Goal: Task Accomplishment & Management: Use online tool/utility

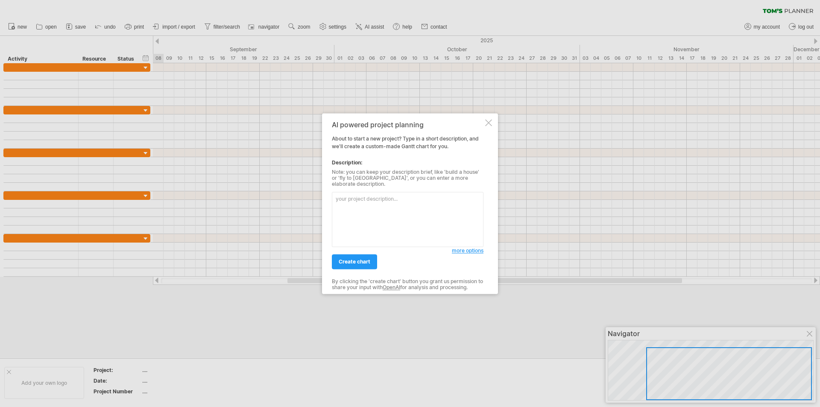
click at [488, 126] on div at bounding box center [488, 122] width 7 height 7
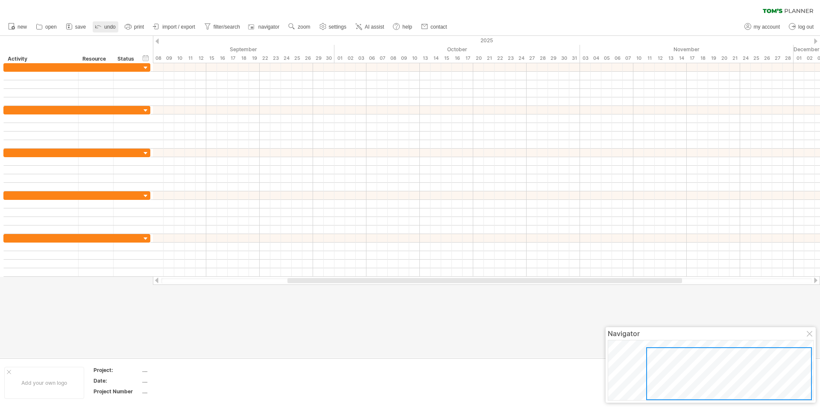
click at [101, 27] on icon at bounding box center [98, 26] width 9 height 9
click at [96, 26] on icon at bounding box center [98, 26] width 9 height 9
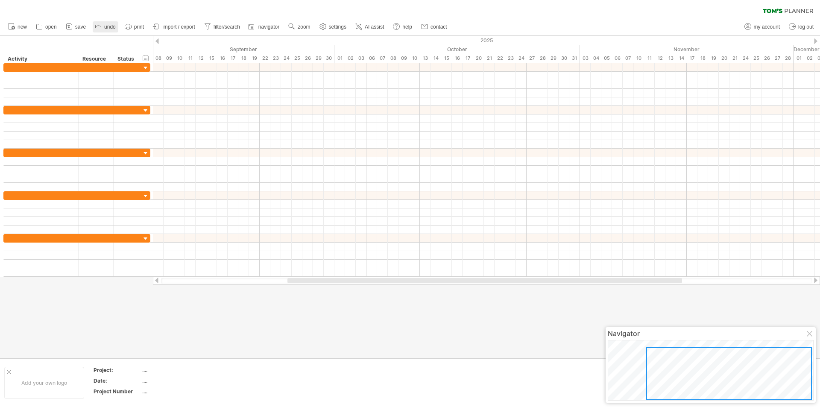
click at [96, 26] on icon at bounding box center [98, 26] width 9 height 9
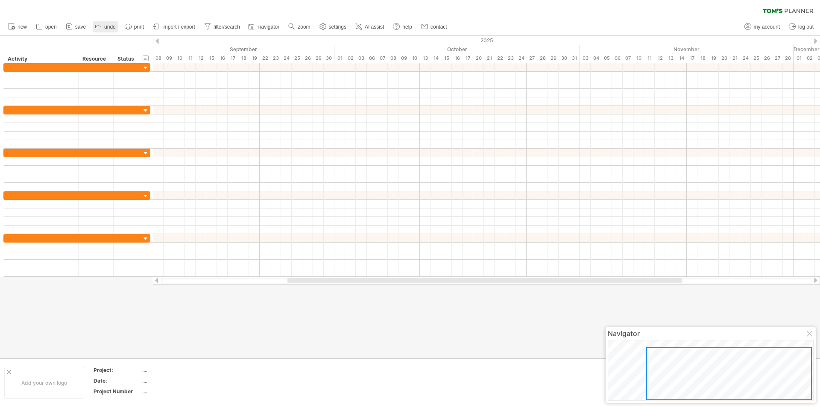
drag, startPoint x: 96, startPoint y: 26, endPoint x: 87, endPoint y: 32, distance: 10.8
click at [96, 26] on icon at bounding box center [98, 26] width 9 height 9
click at [82, 28] on span "save" at bounding box center [80, 27] width 11 height 6
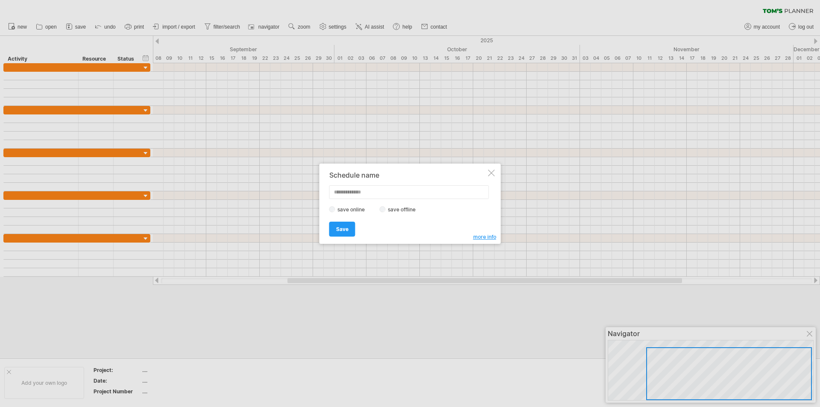
click at [42, 27] on div at bounding box center [410, 203] width 820 height 407
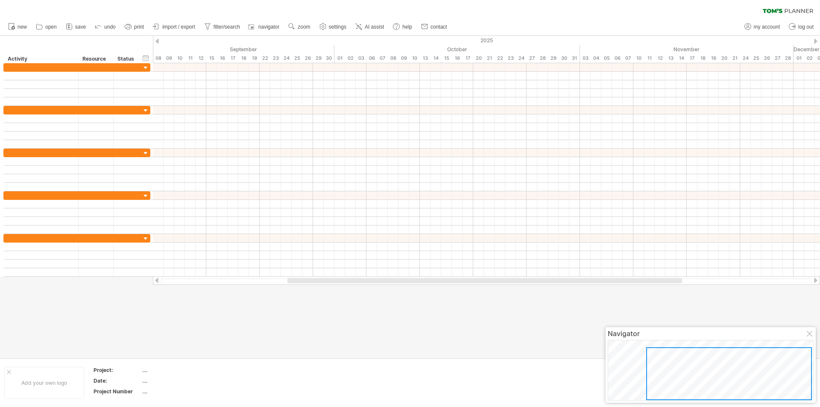
click at [42, 27] on icon at bounding box center [39, 26] width 9 height 9
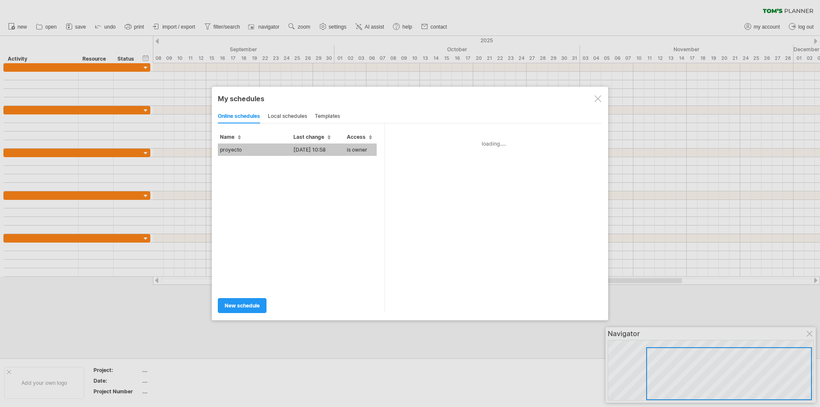
type input "********"
type input "**********"
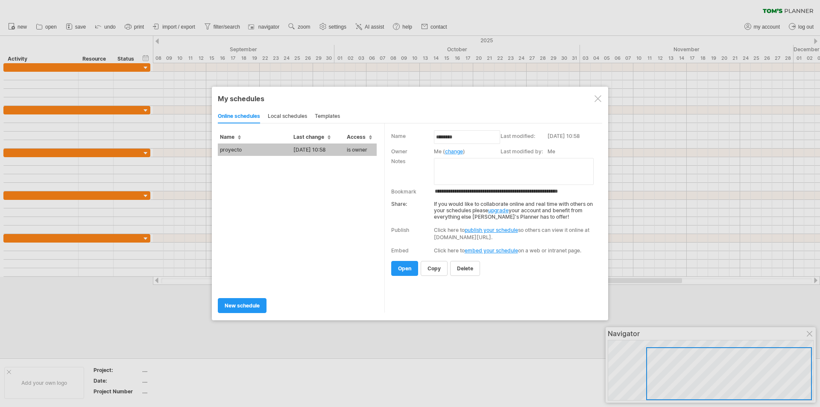
click at [249, 147] on td "proyecto" at bounding box center [254, 150] width 73 height 12
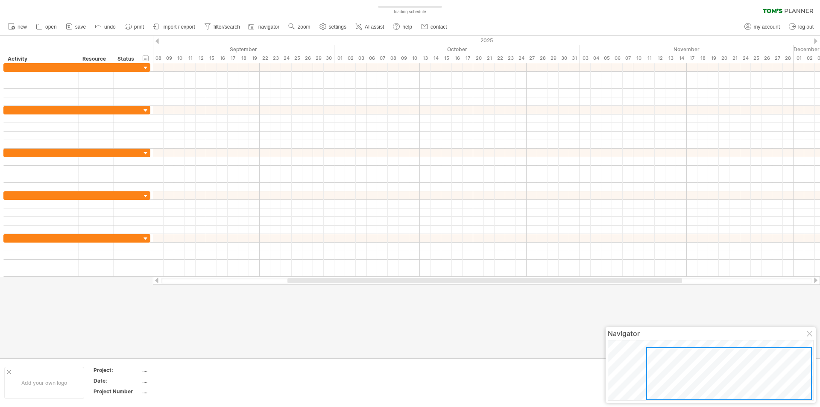
click at [249, 147] on div "Trying to reach [DOMAIN_NAME] Connected again... 0% loading schedule clear filt…" at bounding box center [410, 203] width 820 height 407
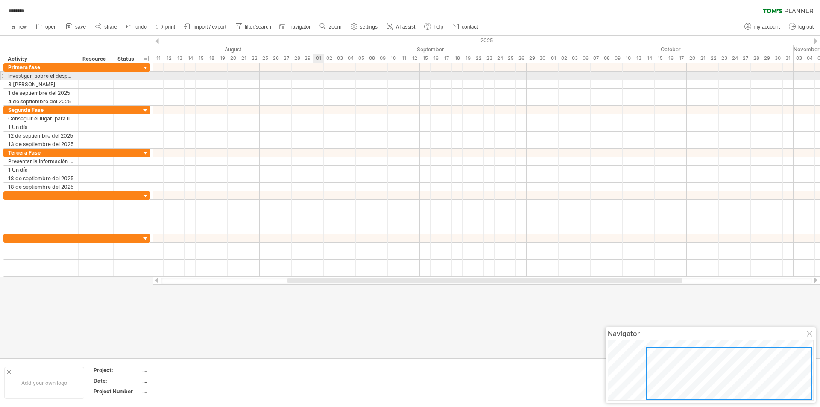
click at [321, 76] on div at bounding box center [486, 76] width 667 height 9
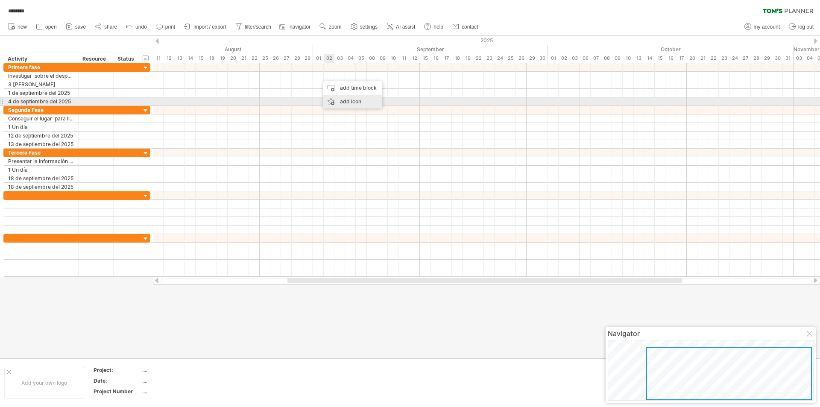
click at [343, 102] on div "add icon" at bounding box center [352, 102] width 59 height 14
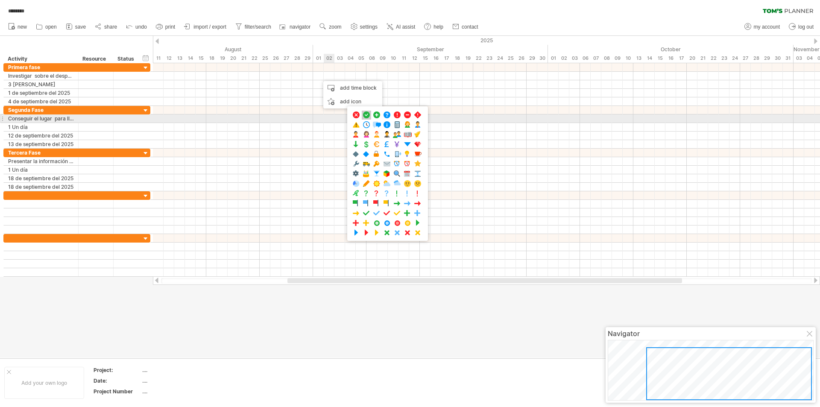
click at [367, 117] on span at bounding box center [366, 115] width 9 height 8
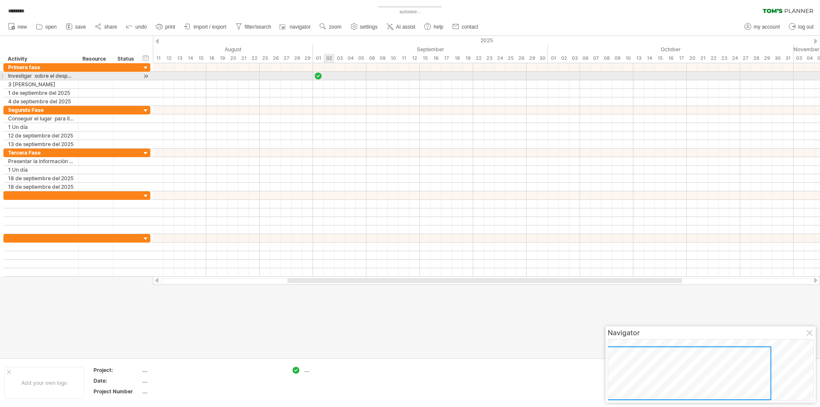
click at [327, 74] on div at bounding box center [486, 76] width 667 height 9
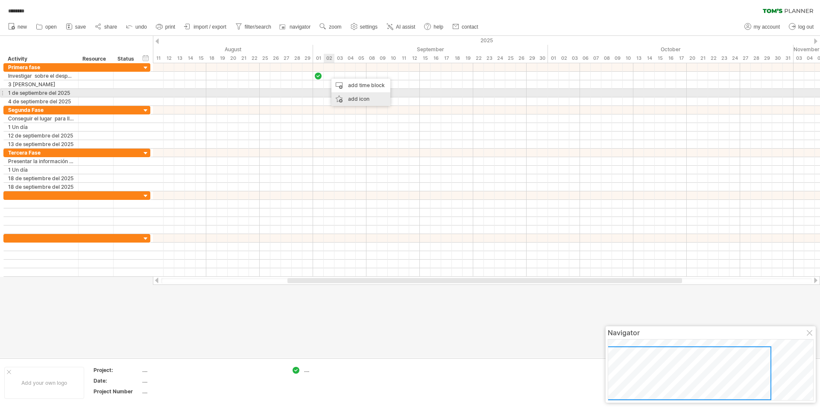
click at [349, 97] on div "add icon" at bounding box center [361, 99] width 59 height 14
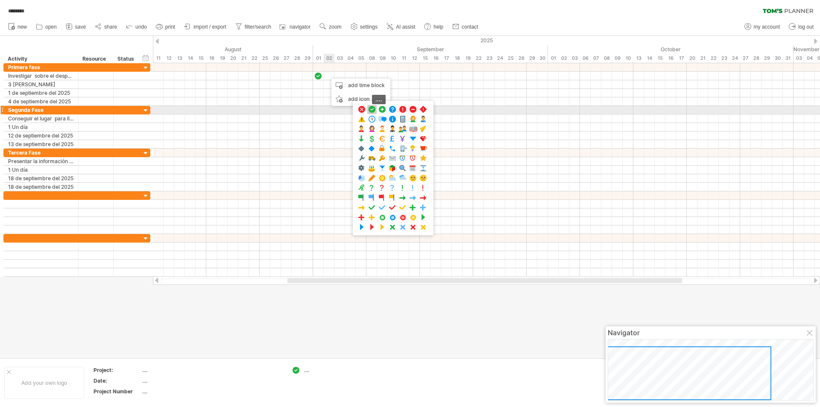
click at [373, 109] on span at bounding box center [372, 110] width 9 height 8
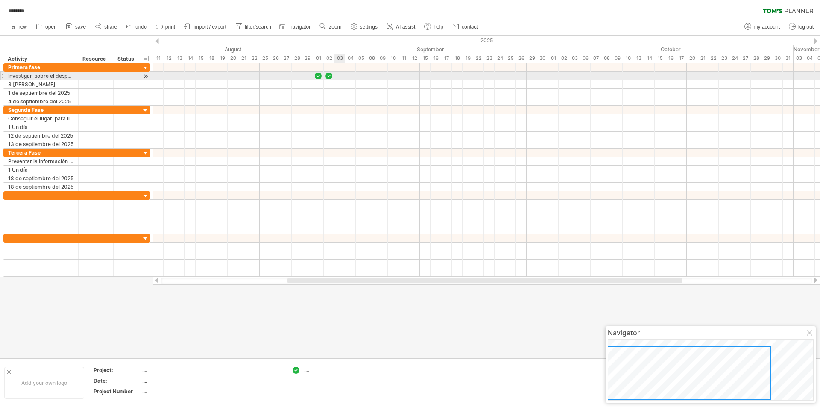
click at [337, 76] on div at bounding box center [486, 76] width 667 height 9
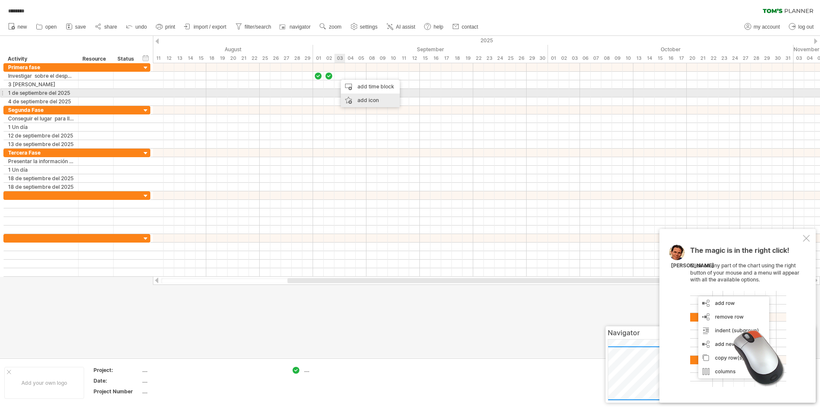
click at [352, 97] on div "add icon" at bounding box center [370, 101] width 59 height 14
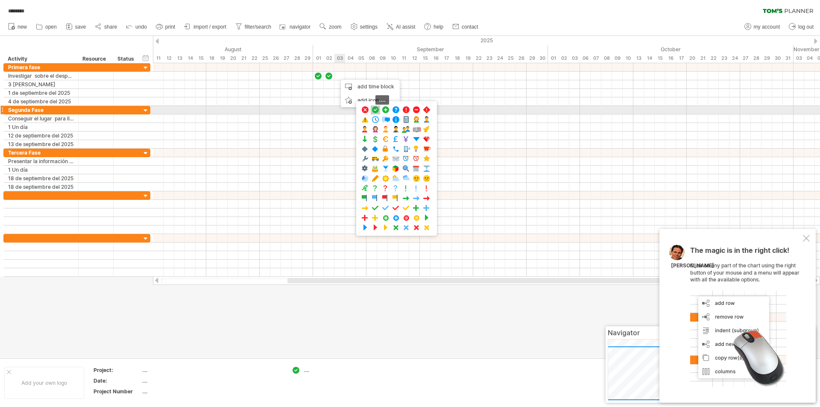
click at [374, 111] on span at bounding box center [375, 110] width 9 height 8
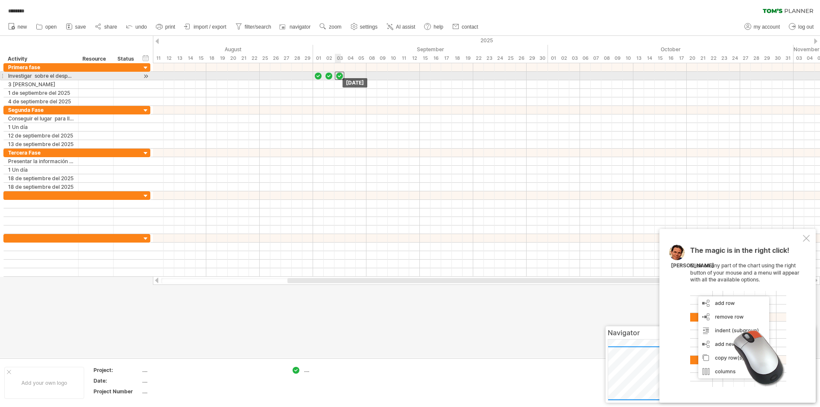
drag, startPoint x: 337, startPoint y: 76, endPoint x: 342, endPoint y: 76, distance: 5.6
click at [342, 76] on div at bounding box center [339, 76] width 9 height 8
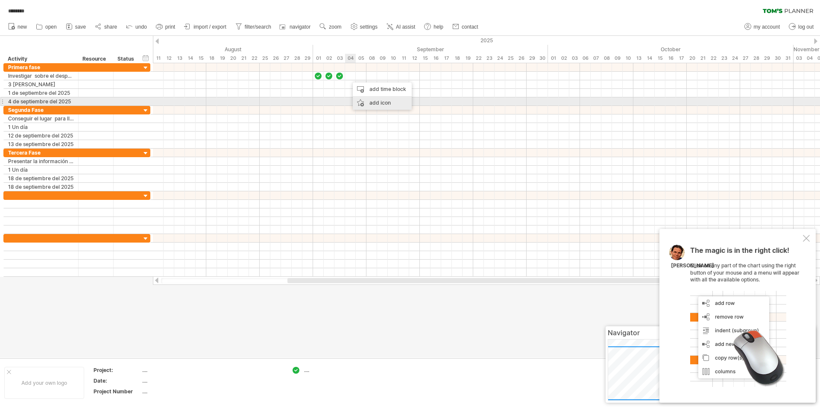
click at [370, 102] on div "add icon" at bounding box center [382, 103] width 59 height 14
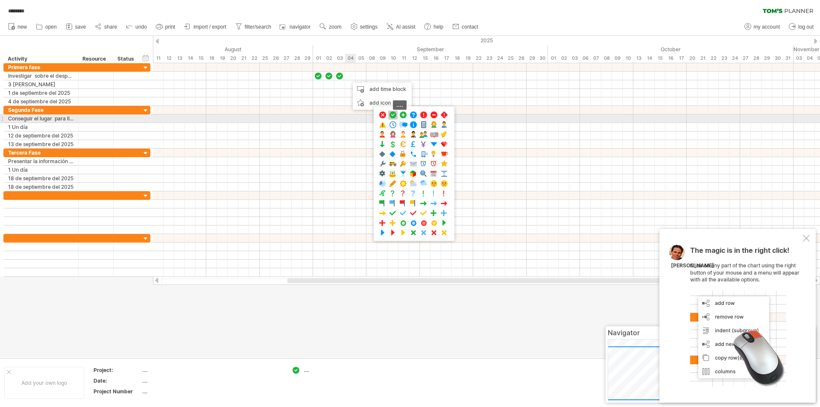
click at [391, 115] on span at bounding box center [393, 115] width 9 height 8
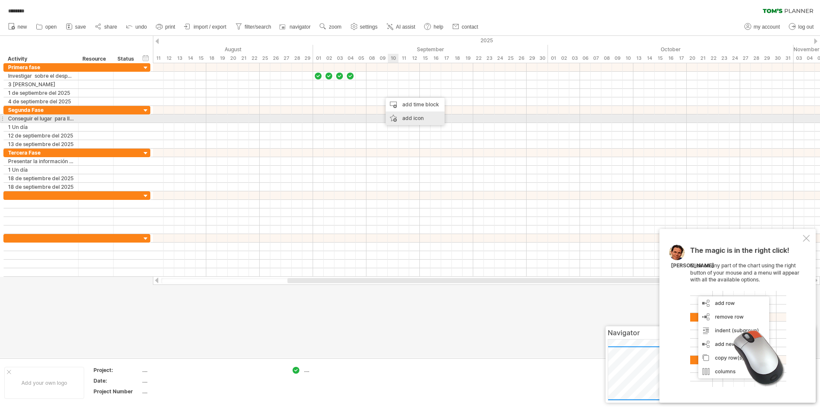
click at [410, 117] on div "add icon" at bounding box center [415, 119] width 59 height 14
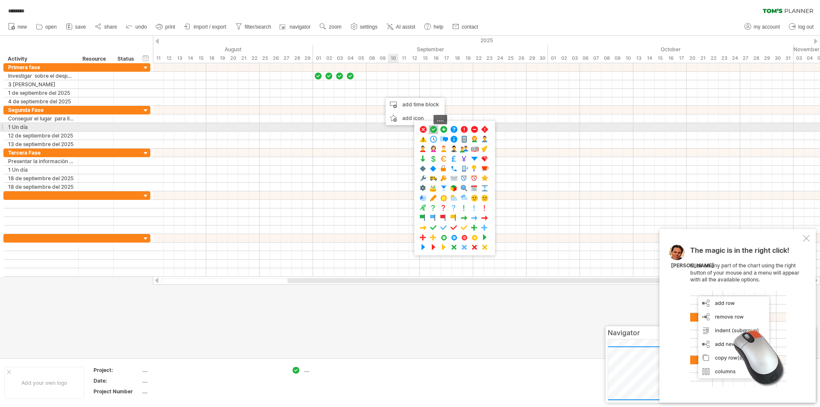
click at [435, 129] on span at bounding box center [433, 130] width 9 height 8
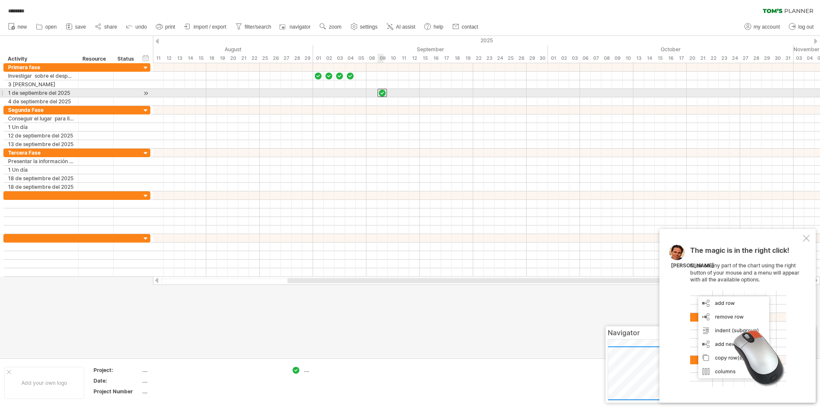
click at [383, 96] on div at bounding box center [382, 93] width 9 height 8
click at [317, 91] on div at bounding box center [486, 93] width 667 height 9
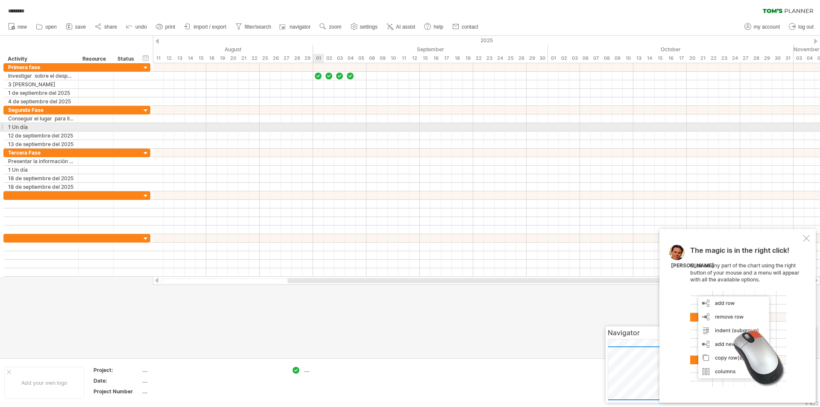
click at [319, 126] on div at bounding box center [486, 127] width 667 height 9
click at [317, 126] on div at bounding box center [486, 127] width 667 height 9
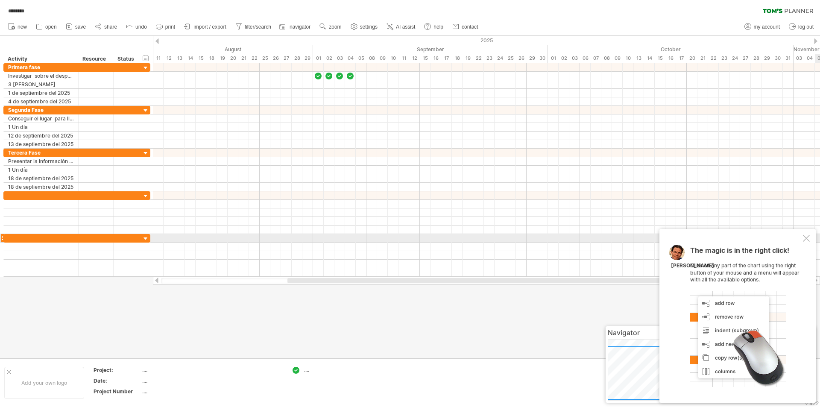
click at [805, 239] on div at bounding box center [806, 238] width 7 height 7
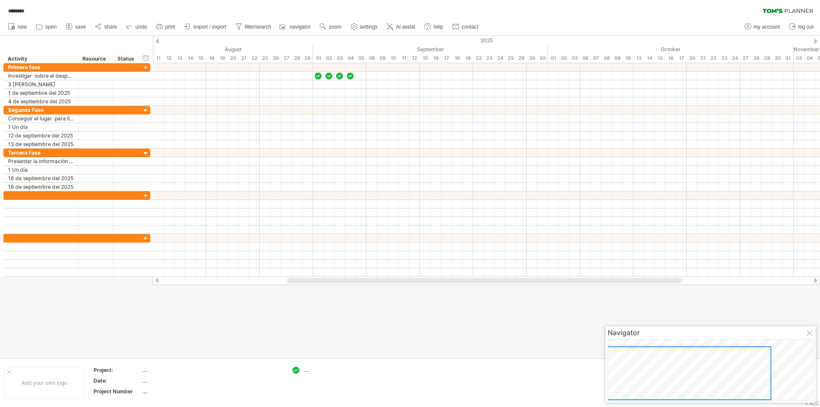
click at [811, 333] on div at bounding box center [810, 333] width 7 height 7
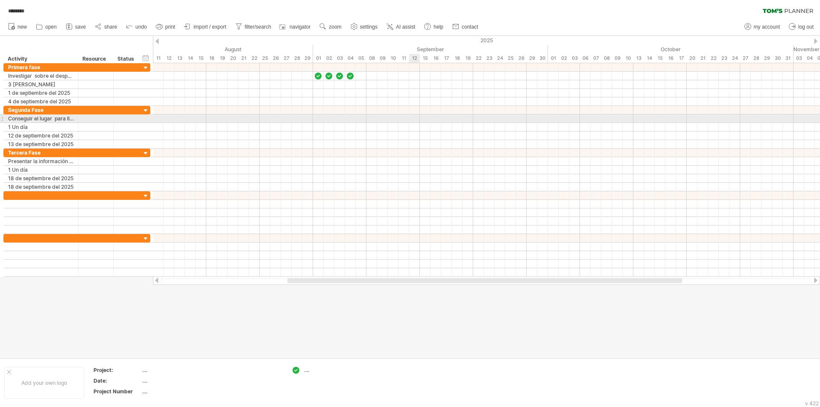
click at [414, 120] on div at bounding box center [486, 119] width 667 height 9
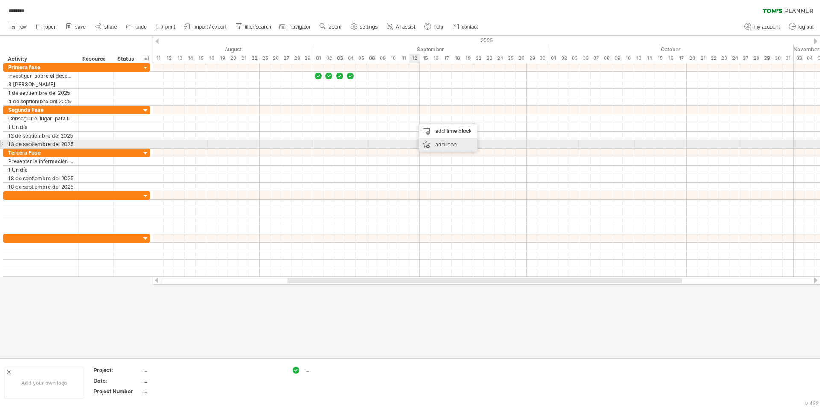
click at [427, 143] on div "add icon" at bounding box center [448, 145] width 59 height 14
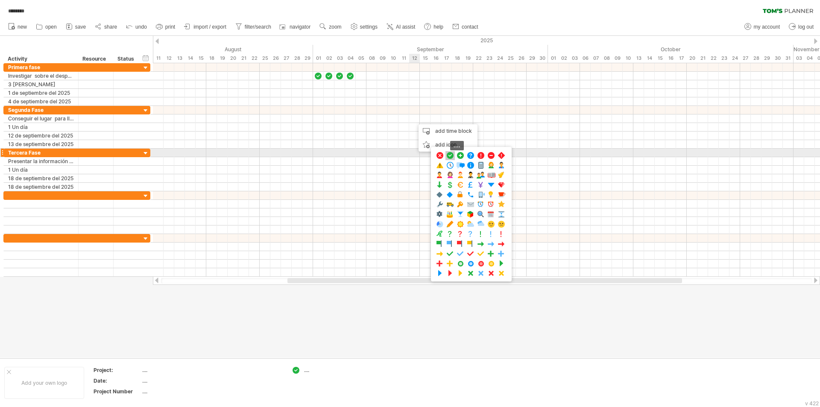
click at [450, 154] on span at bounding box center [450, 156] width 9 height 8
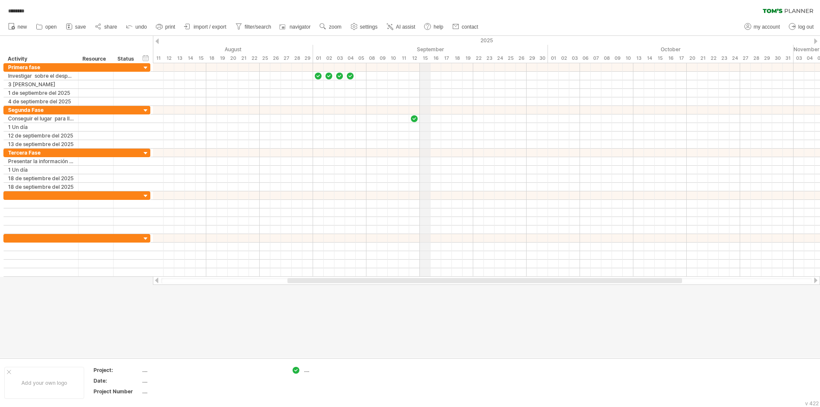
click at [426, 53] on div "September" at bounding box center [430, 49] width 235 height 9
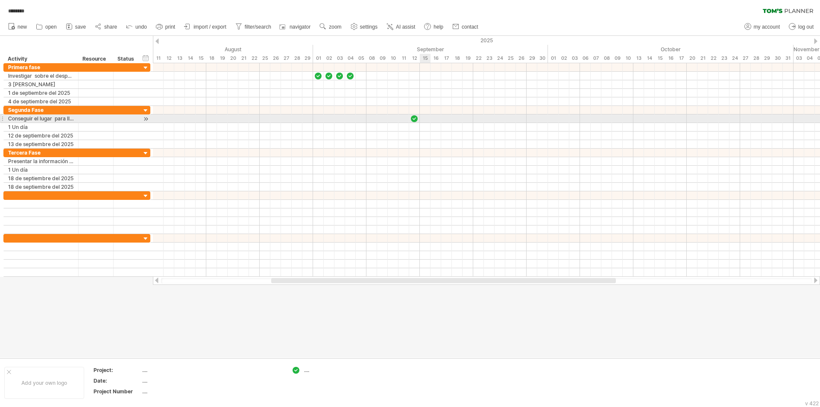
click at [422, 120] on div at bounding box center [486, 119] width 667 height 9
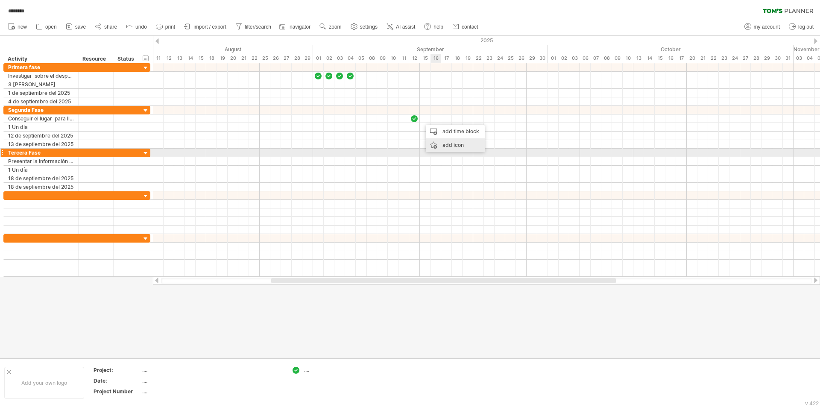
click at [440, 150] on div "add icon" at bounding box center [455, 145] width 59 height 14
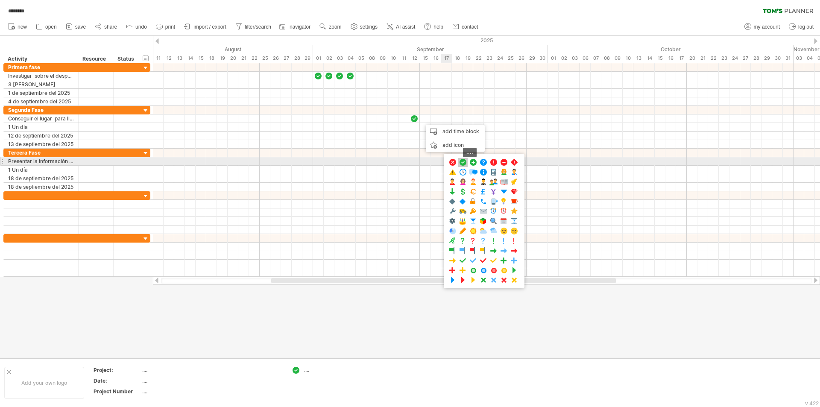
click at [461, 162] on span at bounding box center [463, 163] width 9 height 8
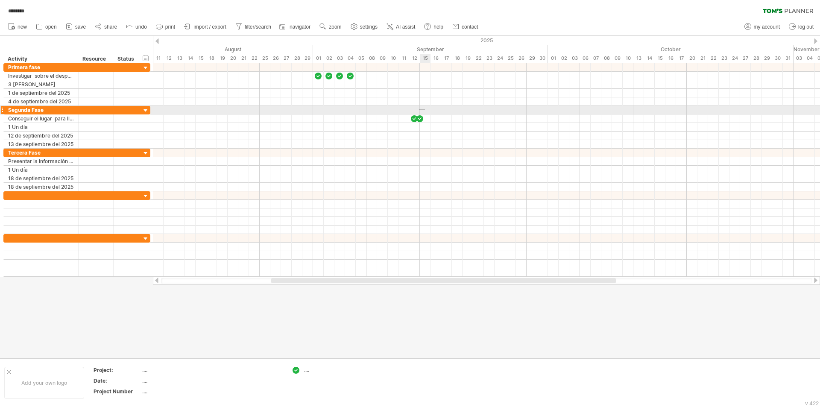
drag, startPoint x: 419, startPoint y: 110, endPoint x: 426, endPoint y: 109, distance: 7.5
click at [426, 109] on div at bounding box center [486, 110] width 667 height 9
click at [419, 57] on div "12" at bounding box center [414, 58] width 11 height 9
click at [420, 50] on div "September" at bounding box center [430, 49] width 235 height 9
click at [419, 59] on div "12" at bounding box center [414, 58] width 11 height 9
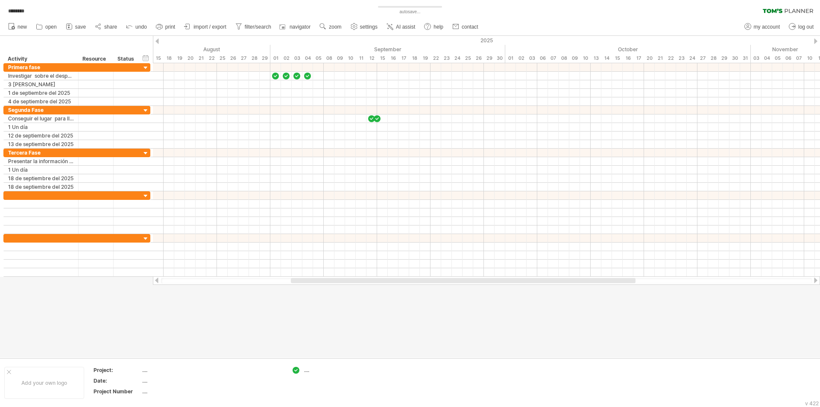
drag, startPoint x: 426, startPoint y: 280, endPoint x: 446, endPoint y: 279, distance: 19.7
click at [446, 279] on div at bounding box center [463, 280] width 345 height 5
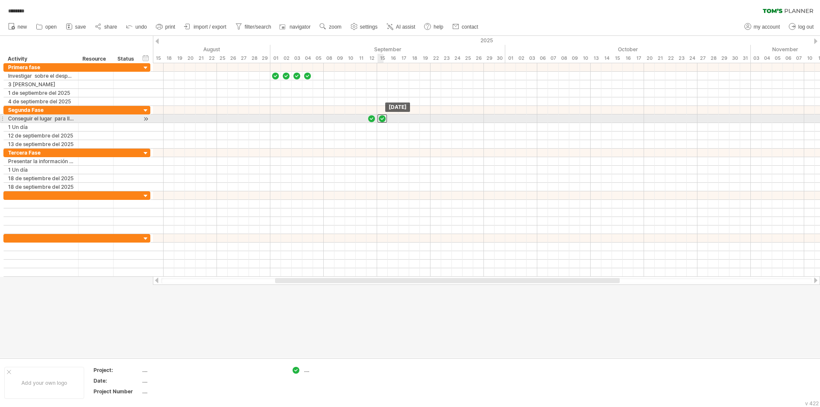
drag, startPoint x: 376, startPoint y: 119, endPoint x: 380, endPoint y: 119, distance: 4.3
click at [380, 119] on div at bounding box center [382, 119] width 9 height 8
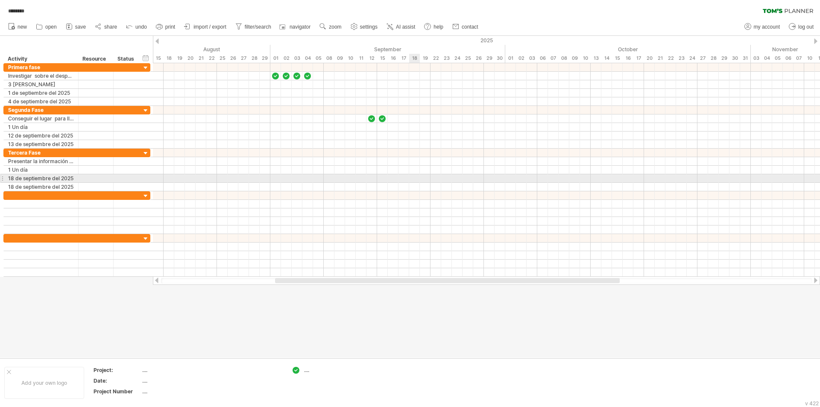
click at [412, 177] on div at bounding box center [486, 178] width 667 height 9
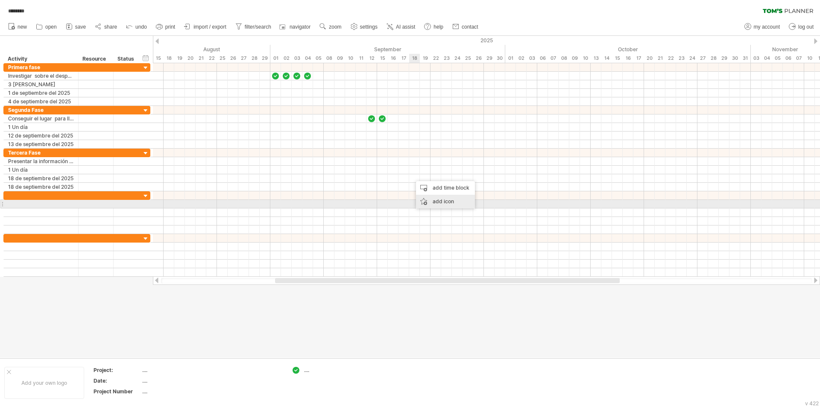
click at [426, 200] on div "add icon" at bounding box center [445, 202] width 59 height 14
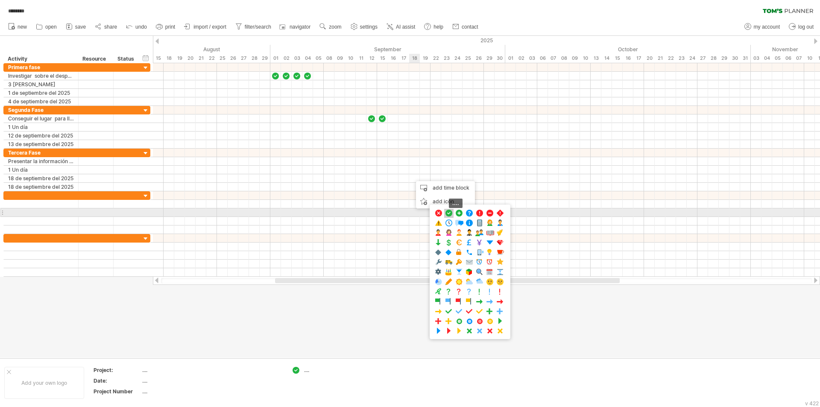
click at [450, 214] on span at bounding box center [449, 213] width 9 height 8
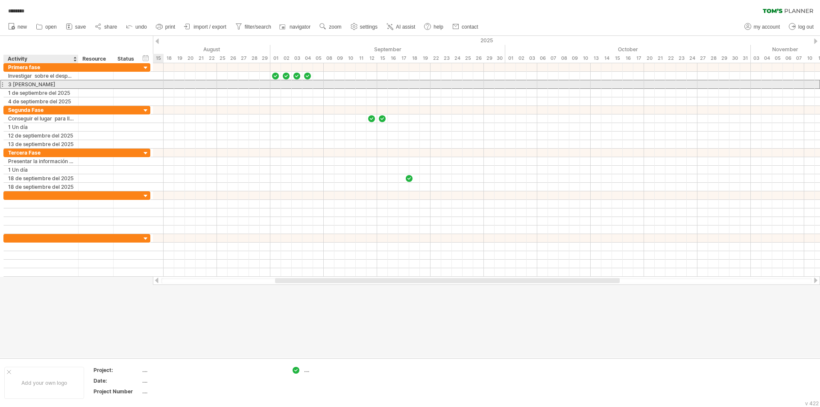
click at [17, 84] on div "3 [PERSON_NAME]" at bounding box center [41, 84] width 66 height 8
click at [32, 85] on input "******" at bounding box center [41, 84] width 66 height 8
type input "*"
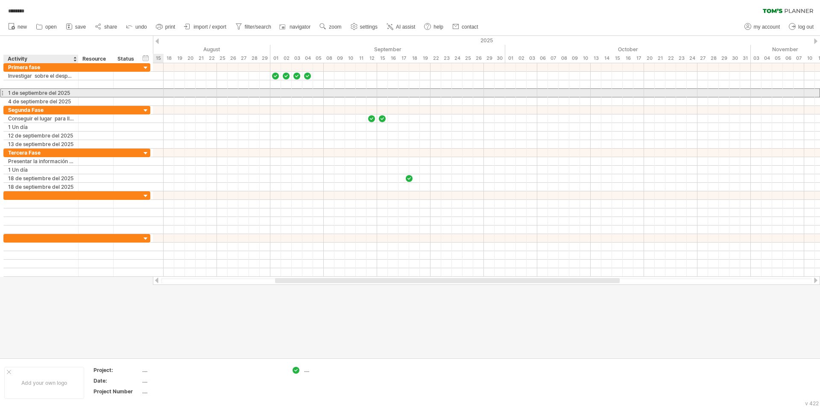
click at [74, 93] on div "**********" at bounding box center [41, 93] width 75 height 8
click at [71, 94] on div "1 de septiembre del 2025" at bounding box center [41, 93] width 66 height 8
click at [71, 94] on input "**********" at bounding box center [41, 93] width 66 height 8
type input "*"
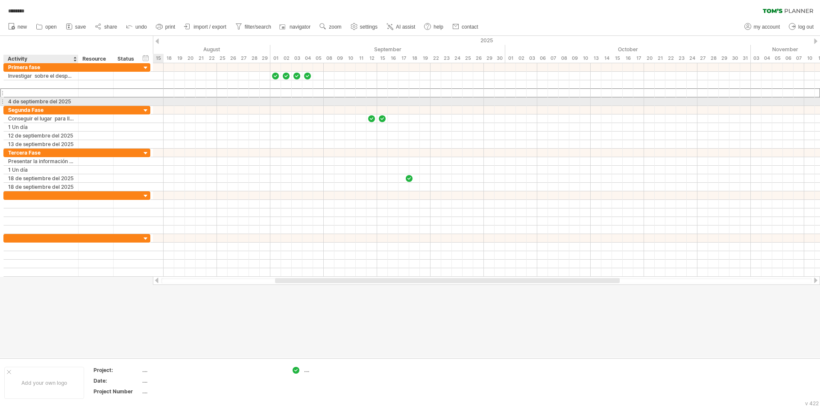
click at [76, 101] on div at bounding box center [77, 101] width 4 height 9
click at [73, 101] on div "4 de septiembre del 2025" at bounding box center [41, 101] width 66 height 8
type input "*"
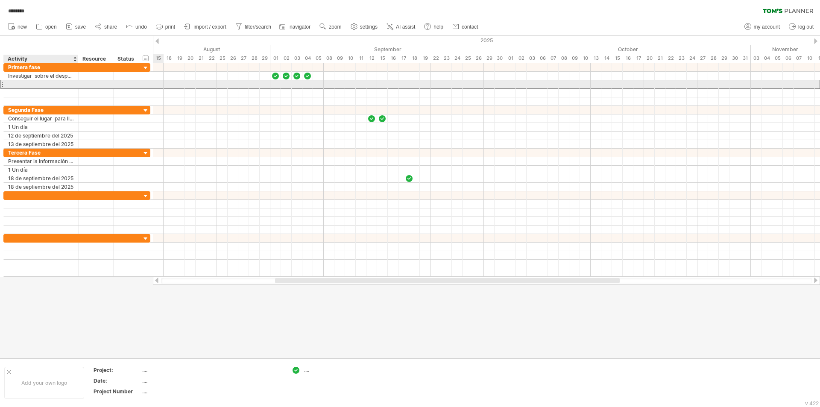
click at [53, 88] on div at bounding box center [41, 84] width 66 height 8
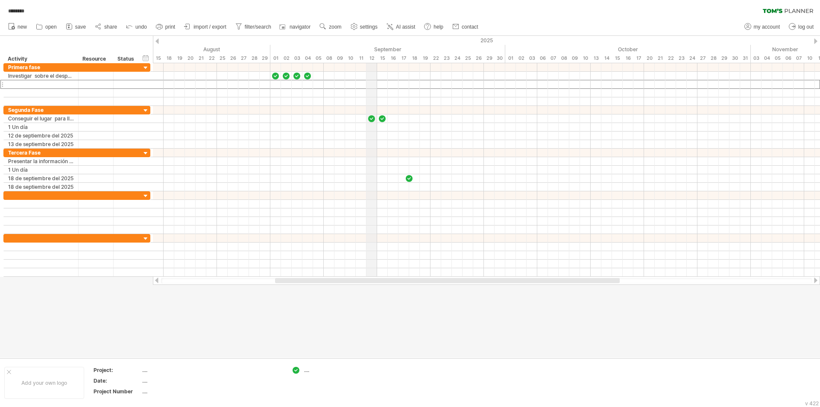
click at [377, 61] on div "12" at bounding box center [372, 58] width 11 height 9
click at [377, 54] on div "12" at bounding box center [372, 58] width 11 height 9
click at [132, 29] on icon at bounding box center [129, 26] width 9 height 9
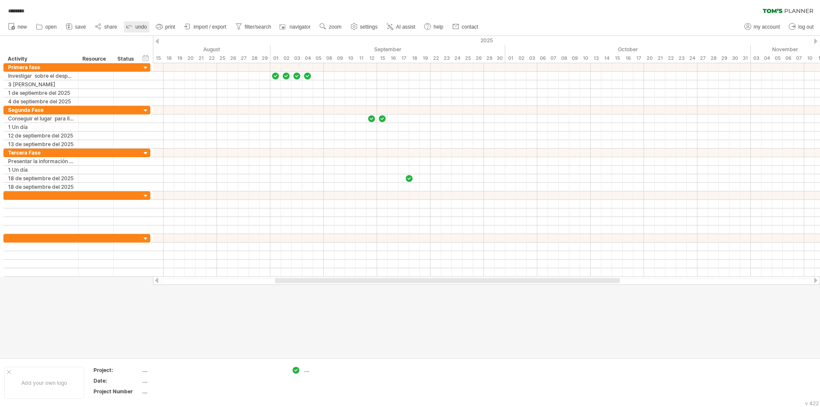
click at [132, 29] on icon at bounding box center [129, 26] width 9 height 9
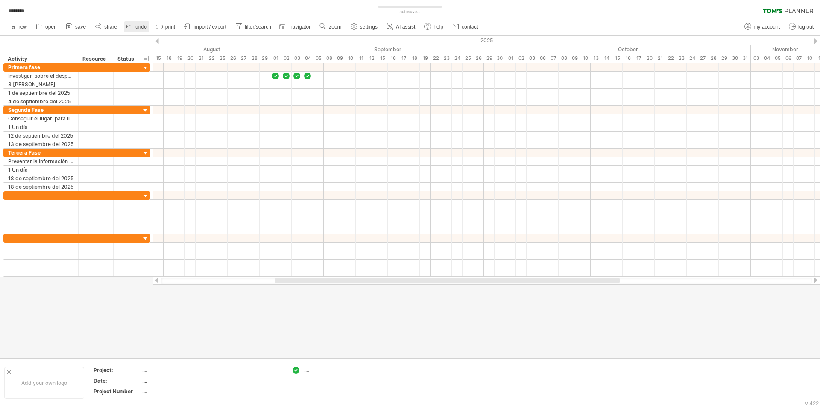
click at [132, 29] on icon at bounding box center [129, 26] width 9 height 9
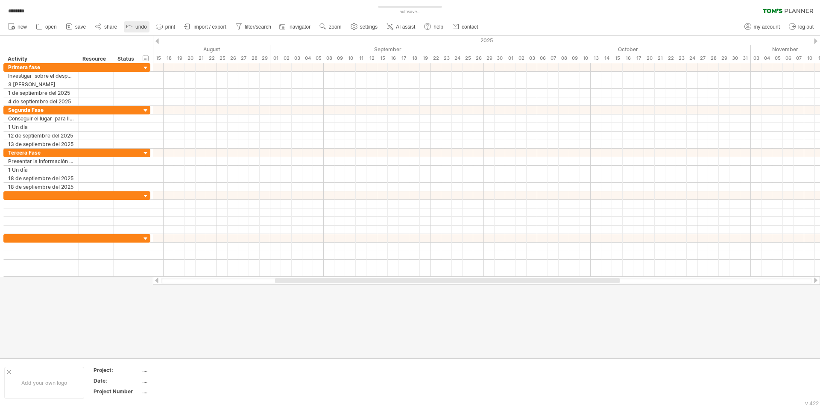
click at [132, 29] on icon at bounding box center [129, 26] width 9 height 9
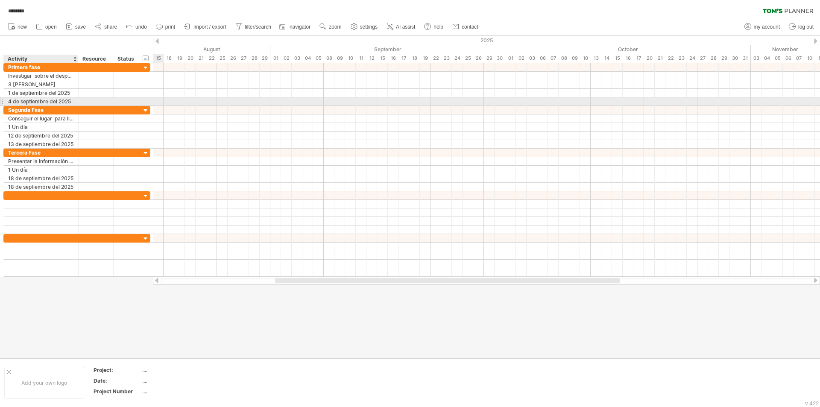
click at [76, 102] on div at bounding box center [77, 101] width 4 height 9
click at [71, 101] on div "4 de septiembre del 2025" at bounding box center [41, 101] width 66 height 8
type input "*"
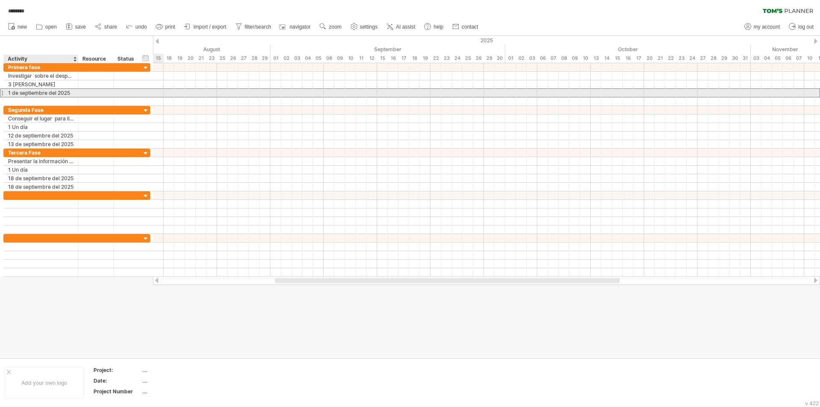
click at [67, 94] on div "1 de septiembre del 2025" at bounding box center [41, 93] width 66 height 8
type input "*"
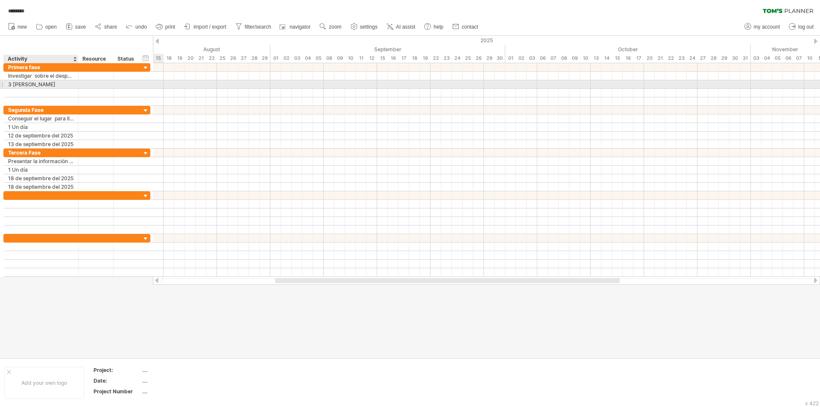
click at [63, 84] on div "3 [PERSON_NAME]" at bounding box center [41, 84] width 66 height 8
type input "*"
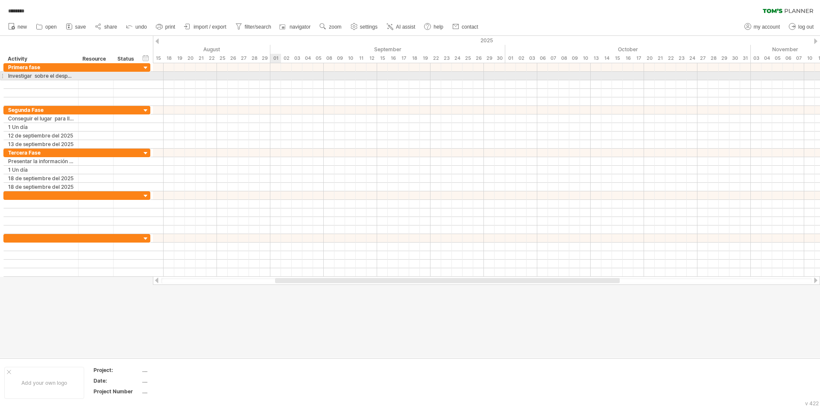
click at [276, 76] on div at bounding box center [486, 76] width 667 height 9
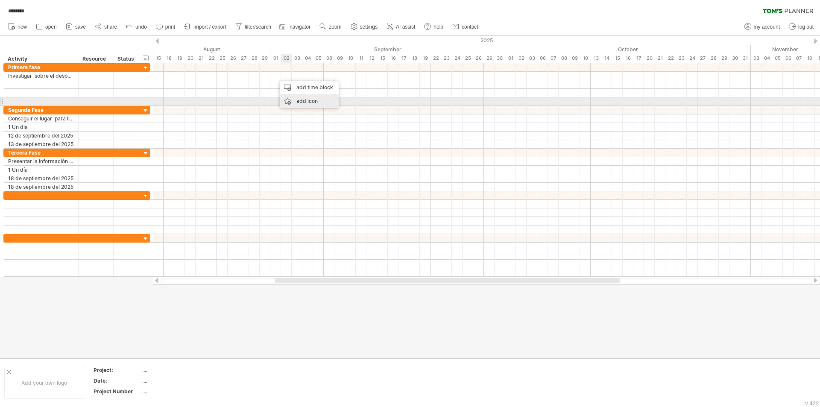
click at [296, 102] on div "add icon" at bounding box center [309, 101] width 59 height 14
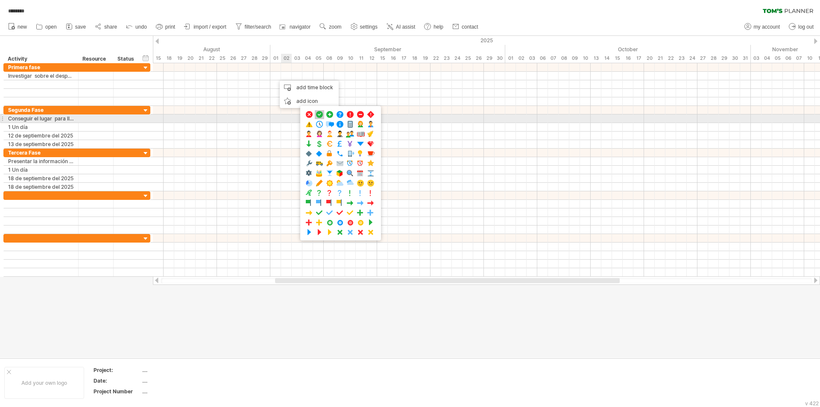
click at [318, 116] on span at bounding box center [319, 115] width 9 height 8
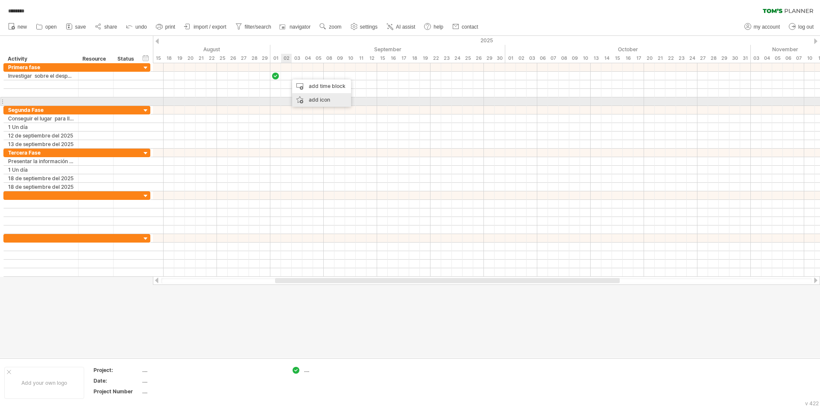
click at [309, 99] on div "add icon" at bounding box center [321, 100] width 59 height 14
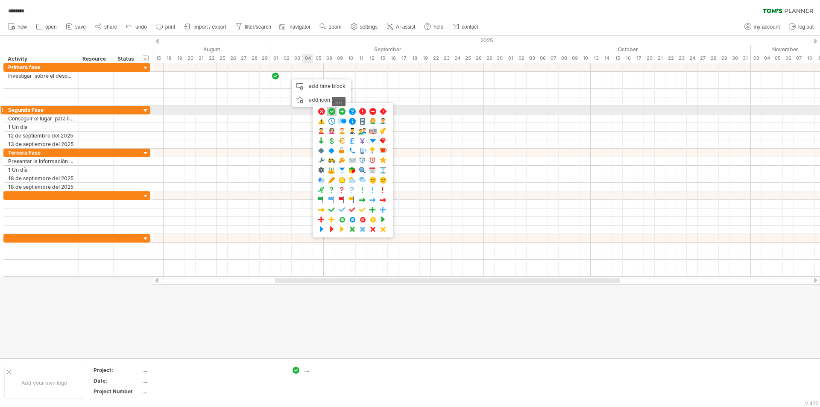
click at [330, 113] on span at bounding box center [332, 112] width 9 height 8
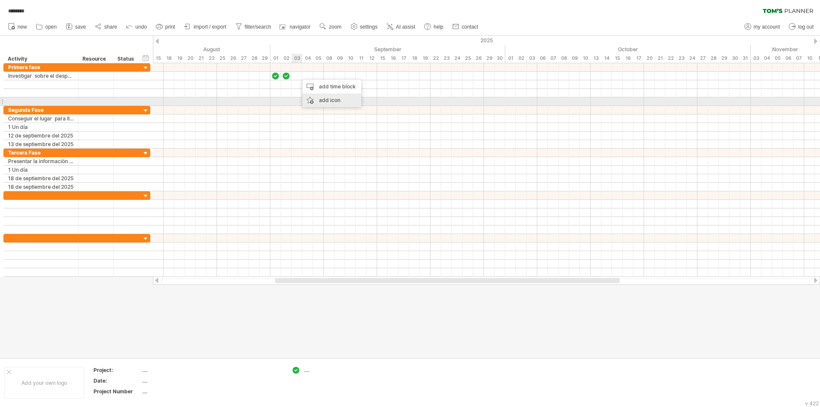
click at [325, 102] on div "add icon" at bounding box center [332, 101] width 59 height 14
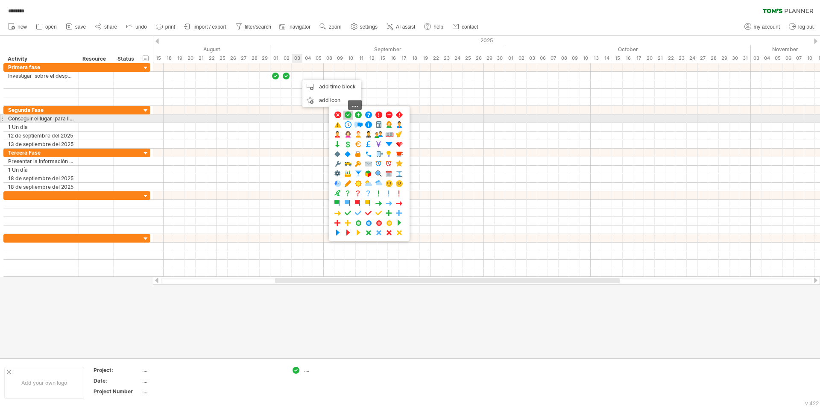
click at [347, 116] on span at bounding box center [348, 115] width 9 height 8
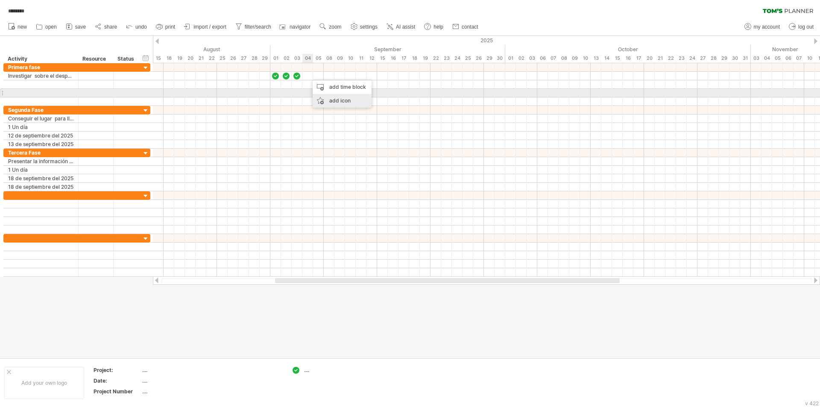
click at [332, 97] on div "add icon" at bounding box center [342, 101] width 59 height 14
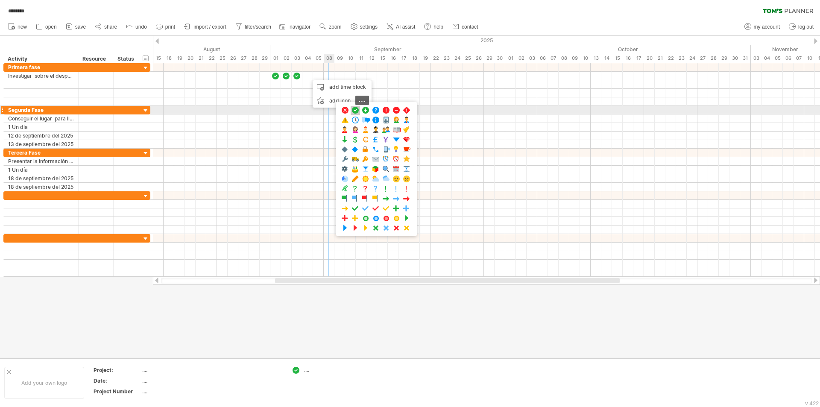
click at [355, 112] on span at bounding box center [355, 110] width 9 height 8
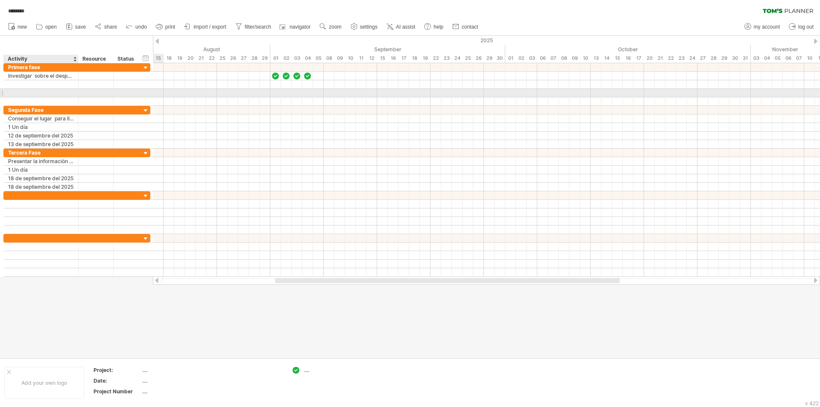
click at [59, 89] on div at bounding box center [41, 93] width 66 height 8
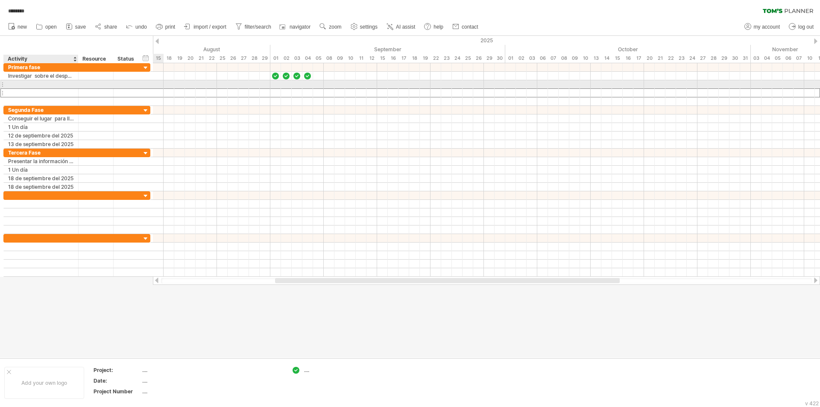
click at [58, 86] on div at bounding box center [41, 84] width 66 height 8
click at [14, 83] on div at bounding box center [41, 84] width 66 height 8
click at [6, 85] on div at bounding box center [41, 84] width 75 height 8
click at [12, 85] on div at bounding box center [41, 84] width 66 height 8
click at [34, 84] on div "Detectar" at bounding box center [41, 84] width 66 height 8
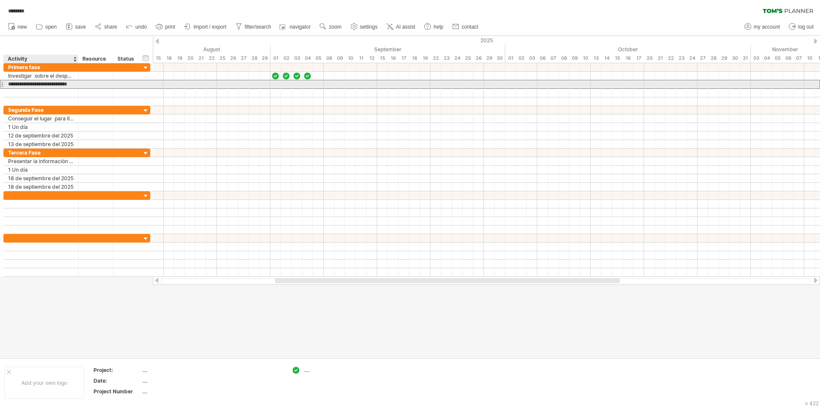
type input "**********"
click at [82, 85] on div at bounding box center [96, 84] width 35 height 8
click at [81, 84] on div at bounding box center [96, 84] width 35 height 8
click at [84, 82] on div at bounding box center [96, 84] width 26 height 8
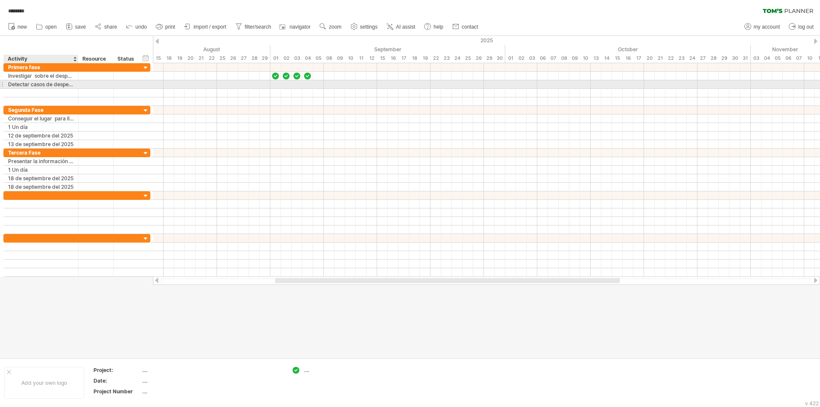
click at [74, 83] on div "**********" at bounding box center [41, 84] width 75 height 8
click at [78, 85] on div "**********" at bounding box center [41, 84] width 75 height 8
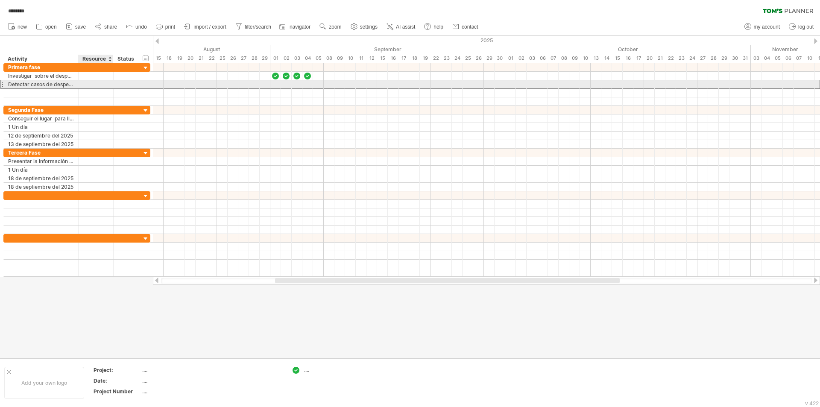
click at [85, 83] on div at bounding box center [96, 84] width 26 height 8
click at [91, 85] on input "text" at bounding box center [96, 84] width 26 height 8
click at [100, 85] on div "s" at bounding box center [96, 84] width 26 height 8
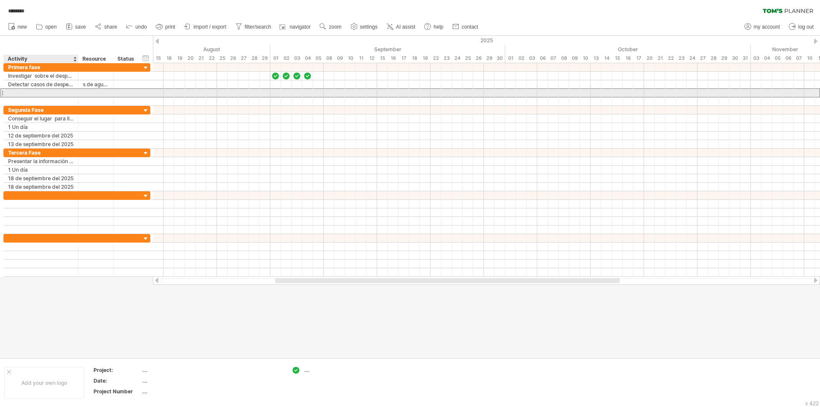
click at [21, 91] on div at bounding box center [41, 93] width 66 height 8
click at [18, 92] on div at bounding box center [41, 93] width 66 height 8
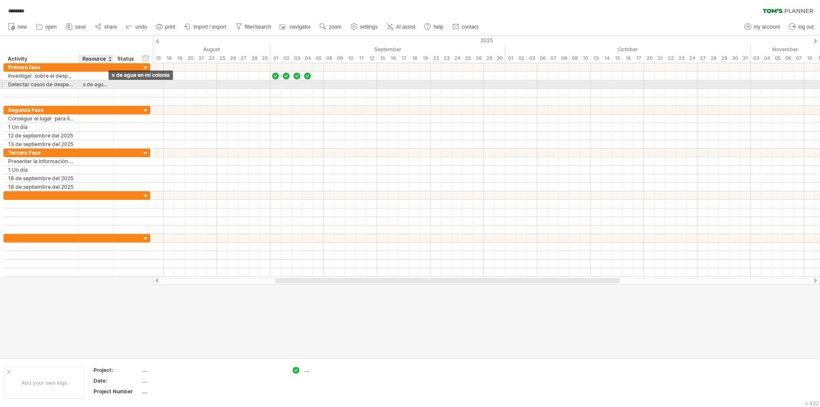
click at [109, 83] on div "s de agua en mi colonia" at bounding box center [96, 84] width 26 height 8
click at [113, 84] on div at bounding box center [112, 84] width 4 height 9
click at [111, 85] on div at bounding box center [112, 84] width 4 height 9
click at [114, 86] on div at bounding box center [128, 84] width 28 height 8
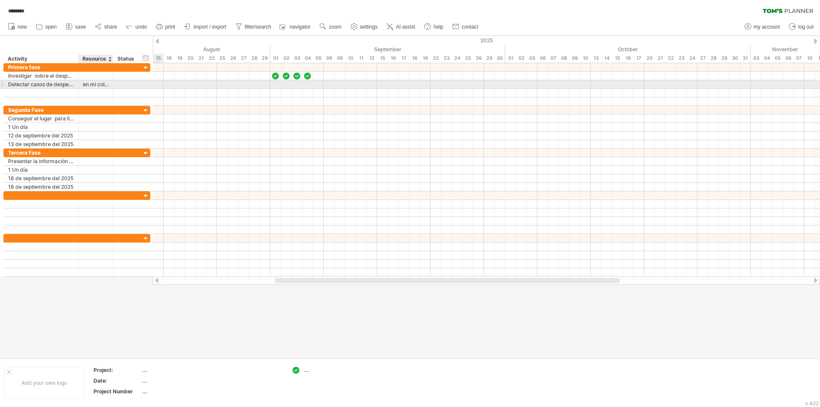
click at [112, 85] on div at bounding box center [112, 84] width 4 height 9
click at [126, 83] on div at bounding box center [127, 84] width 19 height 8
click at [110, 86] on div at bounding box center [112, 84] width 4 height 9
click at [119, 84] on div at bounding box center [127, 84] width 19 height 8
type input "*"
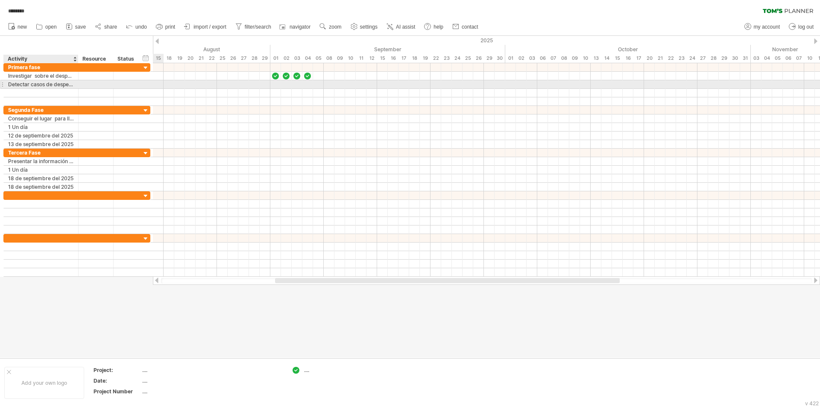
click at [78, 86] on div at bounding box center [77, 84] width 4 height 9
click at [83, 85] on div at bounding box center [96, 84] width 26 height 8
type input "*"
click at [18, 83] on div at bounding box center [41, 84] width 66 height 8
type input "******"
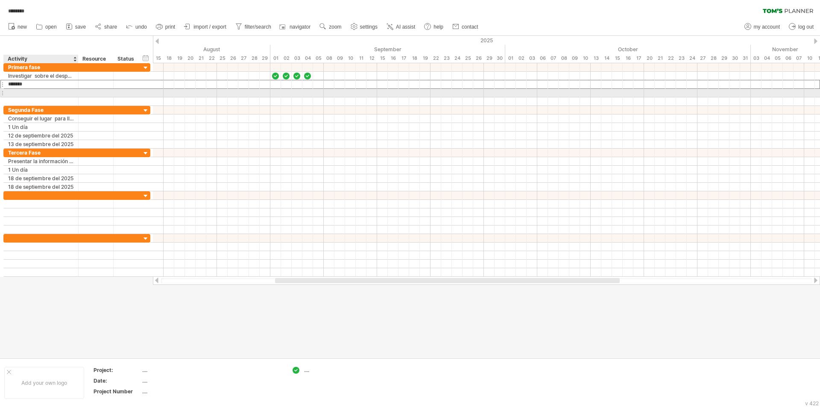
click at [35, 91] on div at bounding box center [41, 93] width 66 height 8
click at [31, 91] on div at bounding box center [41, 93] width 66 height 8
type input "**********"
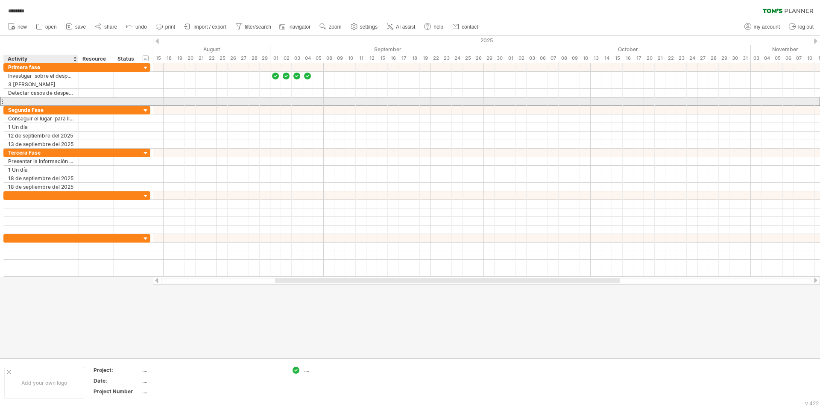
click at [15, 100] on div at bounding box center [41, 101] width 66 height 8
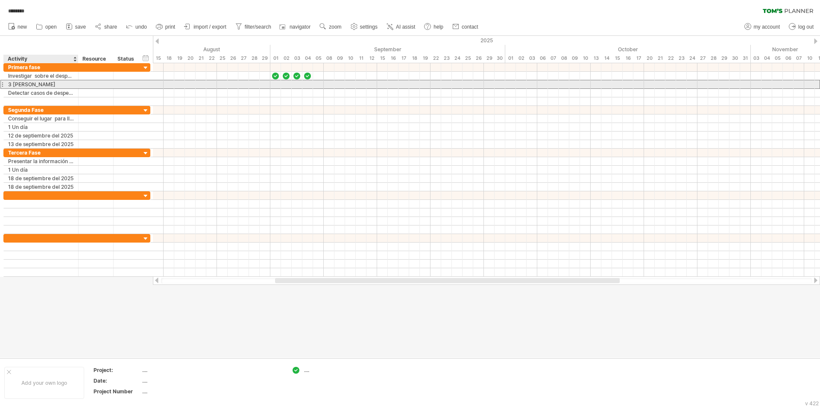
click at [42, 85] on div "3 [PERSON_NAME]" at bounding box center [41, 84] width 66 height 8
type input "*"
click at [24, 82] on div at bounding box center [41, 84] width 66 height 8
type input "**********"
click at [75, 85] on div "**********" at bounding box center [41, 84] width 75 height 8
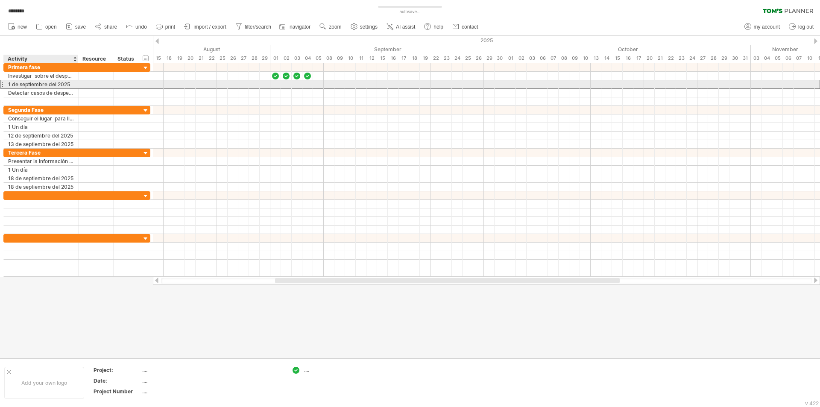
click at [74, 82] on div "**********" at bounding box center [41, 84] width 75 height 8
click at [86, 83] on div at bounding box center [96, 84] width 26 height 8
type input "**********"
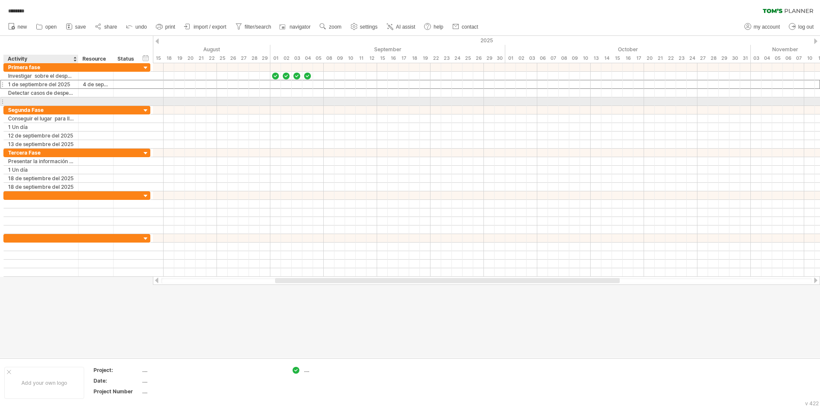
click at [18, 102] on div at bounding box center [41, 101] width 66 height 8
type input "**********"
click at [85, 100] on div at bounding box center [96, 101] width 26 height 8
type input "**********"
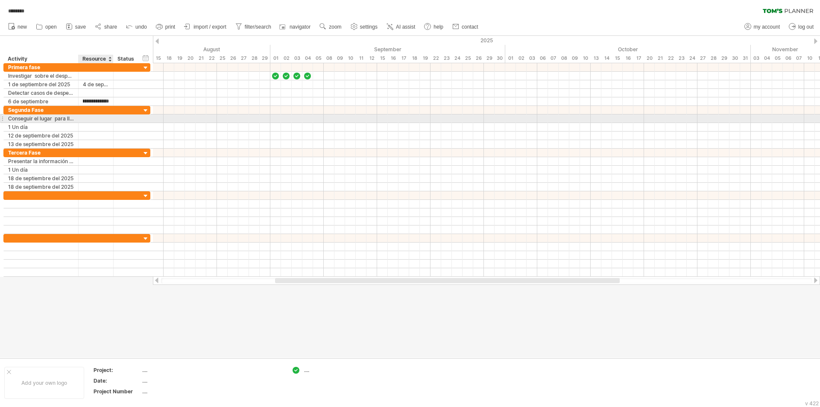
scroll to position [0, 0]
click at [88, 121] on div at bounding box center [96, 119] width 26 height 8
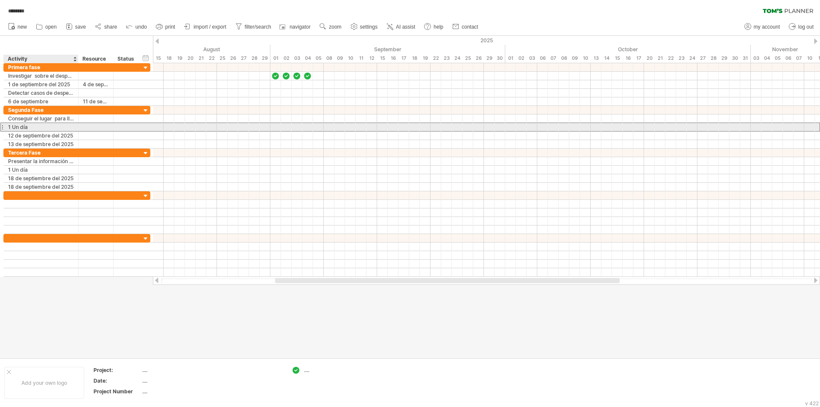
click at [50, 128] on div "1 Un día" at bounding box center [41, 127] width 66 height 8
click at [51, 129] on div "1 Un día" at bounding box center [41, 127] width 66 height 8
type input "*"
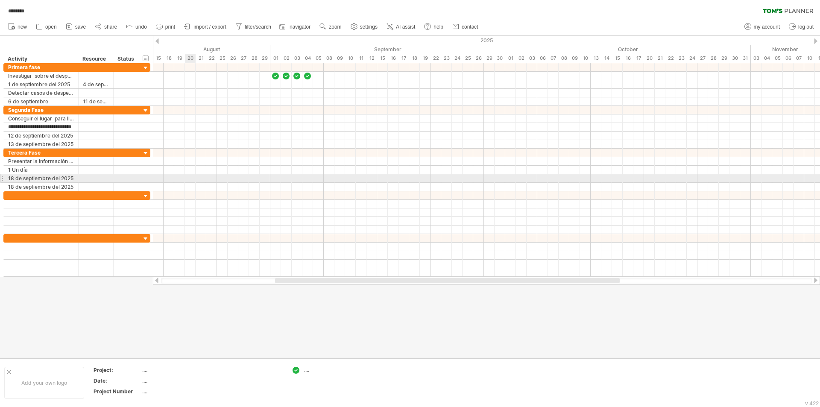
scroll to position [0, 9]
type input "**********"
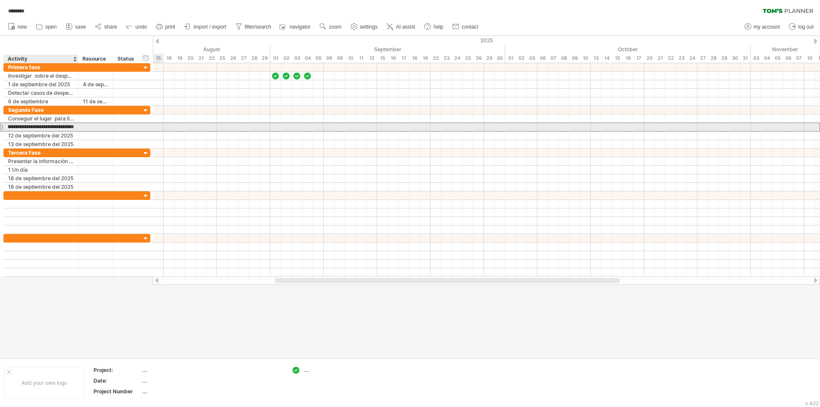
click at [60, 129] on input "**********" at bounding box center [41, 127] width 66 height 8
click at [50, 126] on input "**********" at bounding box center [41, 127] width 66 height 8
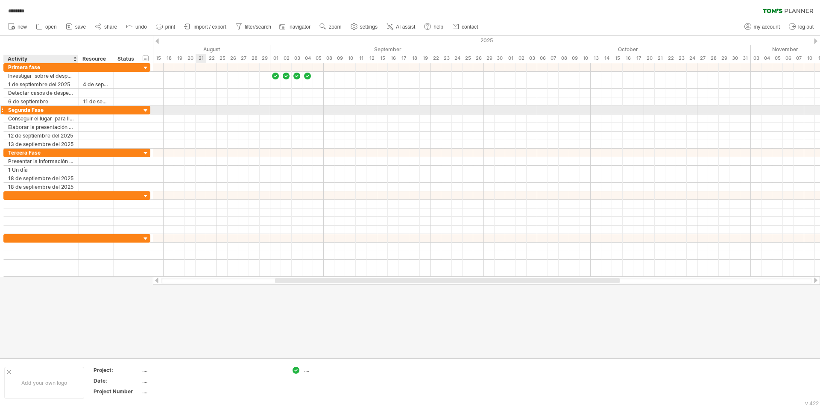
click at [204, 113] on div at bounding box center [486, 110] width 667 height 9
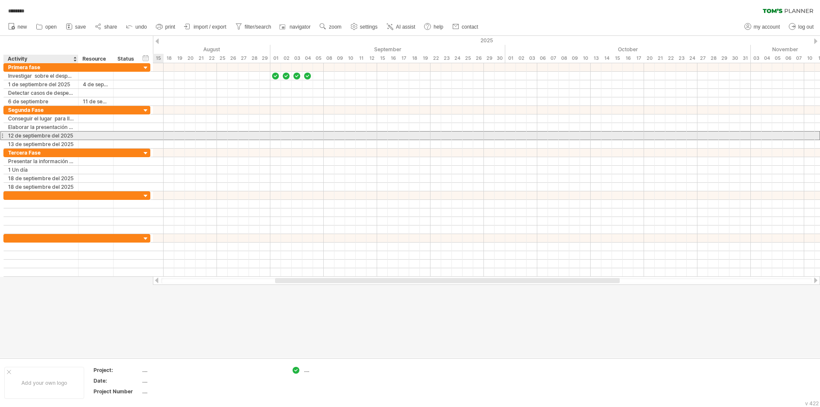
click at [15, 134] on div "12 de septiembre del 2025" at bounding box center [41, 136] width 66 height 8
type input "**********"
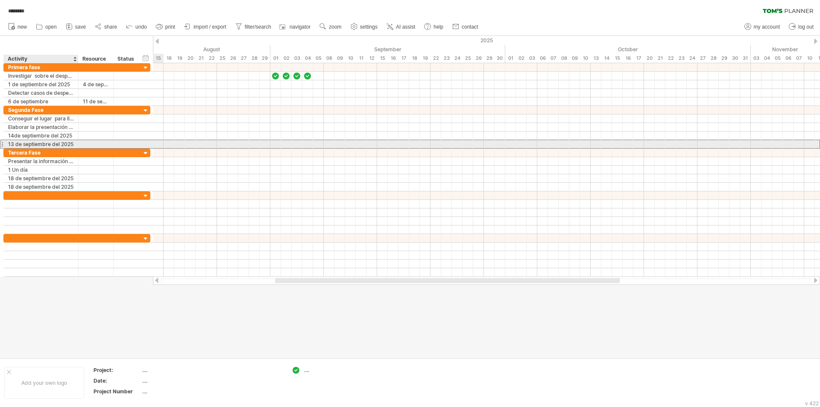
click at [13, 144] on div "13 de septiembre del 2025" at bounding box center [41, 144] width 66 height 8
type input "**********"
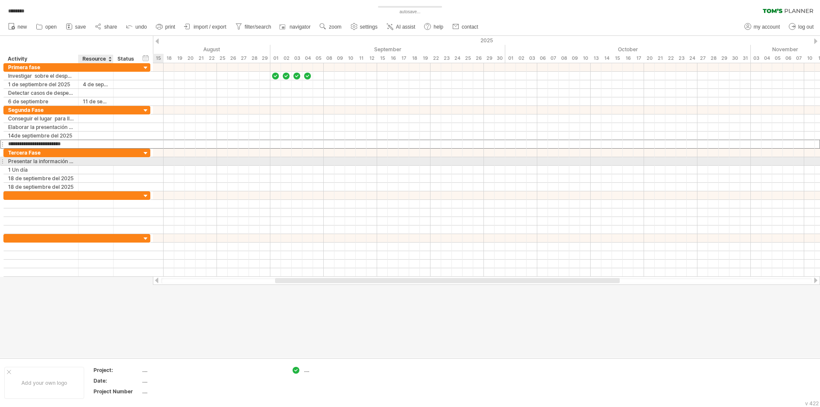
click at [86, 162] on div at bounding box center [96, 161] width 26 height 8
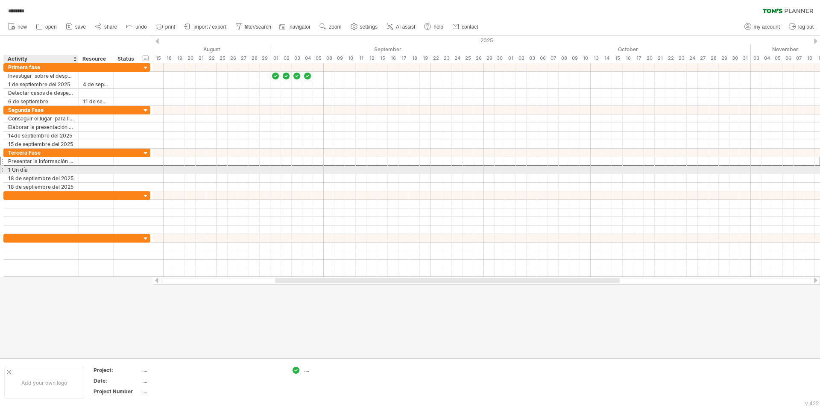
click at [47, 170] on div "1 Un día" at bounding box center [41, 170] width 66 height 8
type input "*"
type input "**********"
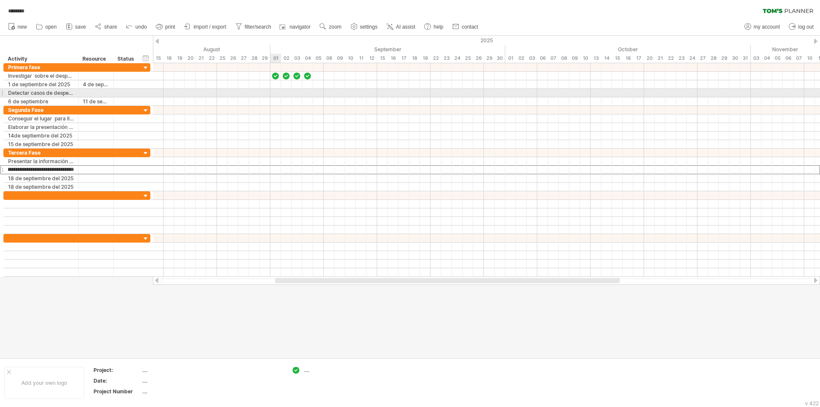
click at [275, 92] on div at bounding box center [486, 93] width 667 height 9
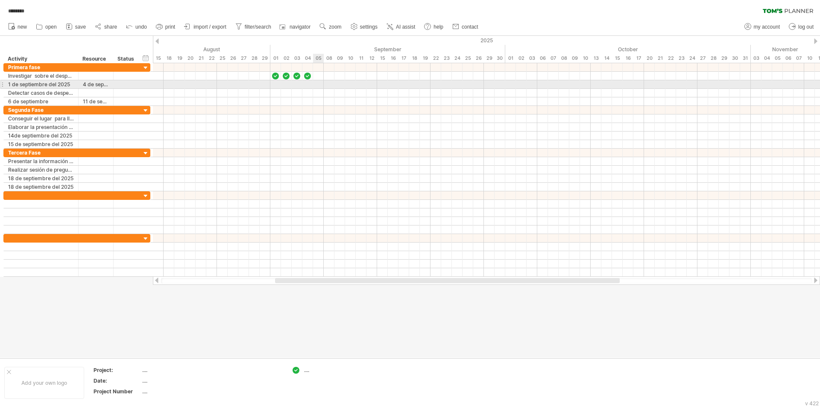
click at [318, 85] on div at bounding box center [486, 84] width 667 height 9
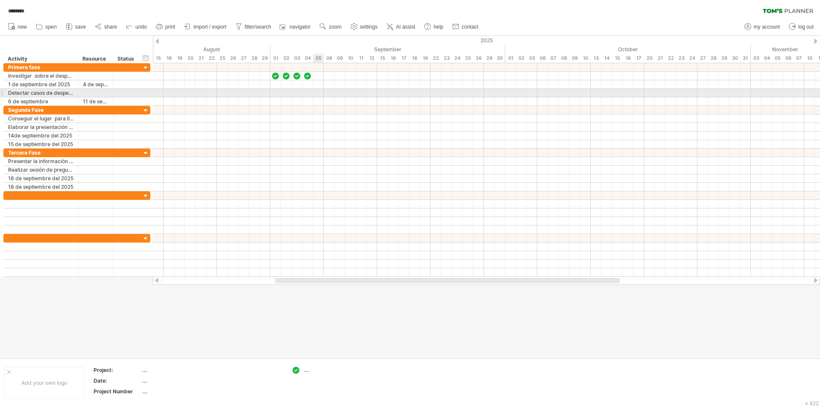
click at [318, 93] on div at bounding box center [486, 93] width 667 height 9
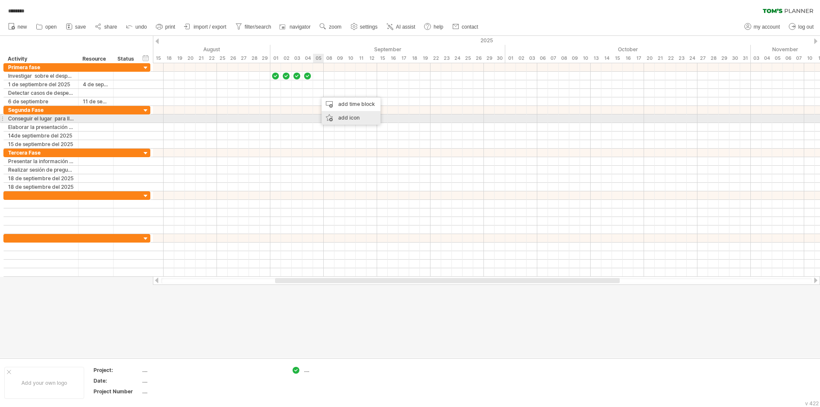
click at [338, 119] on div "add icon" at bounding box center [351, 118] width 59 height 14
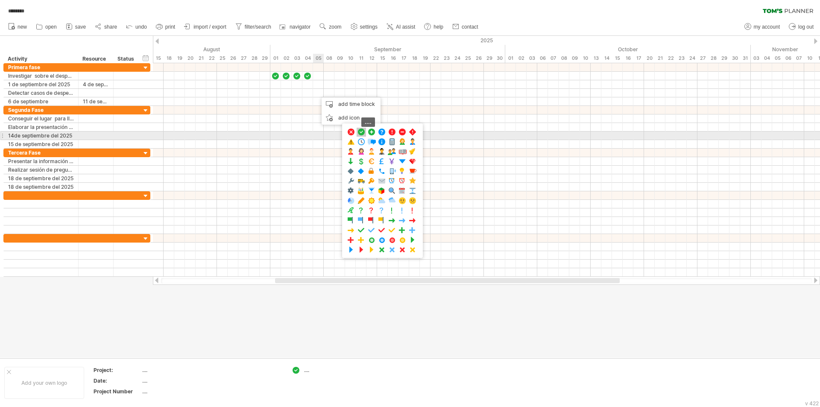
click at [364, 132] on span at bounding box center [361, 132] width 9 height 8
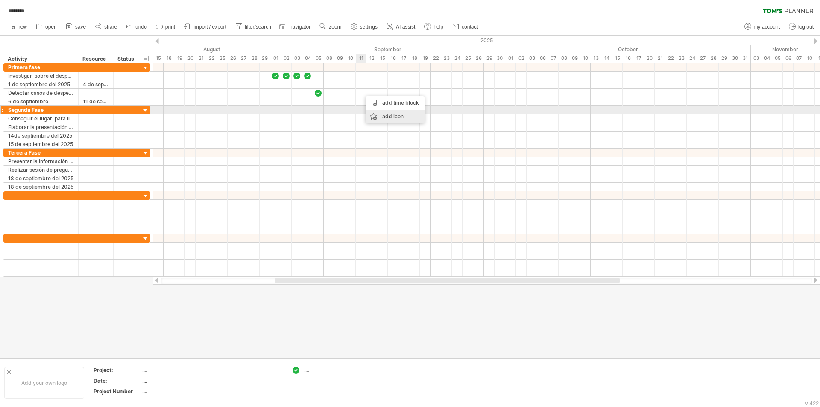
click at [382, 112] on div "add icon" at bounding box center [395, 117] width 59 height 14
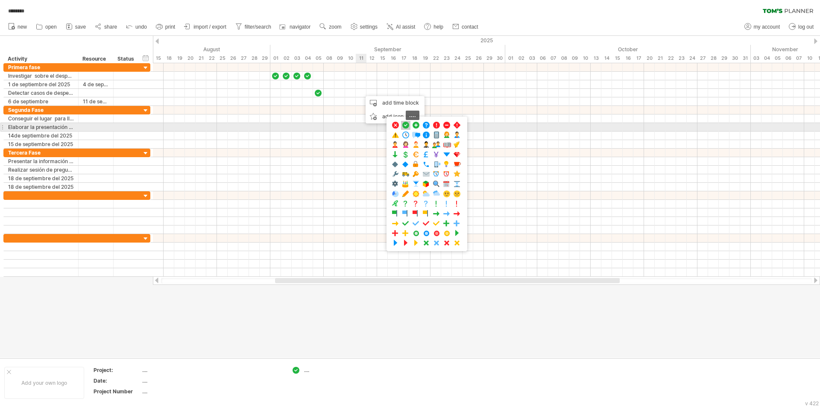
click at [406, 124] on span at bounding box center [406, 125] width 9 height 8
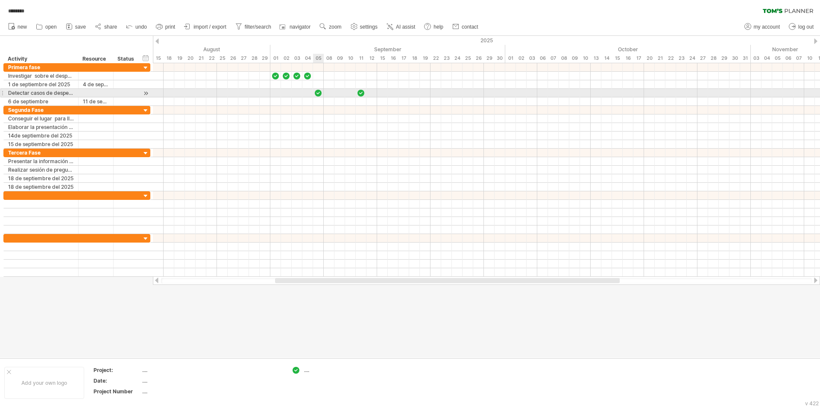
click at [319, 96] on div at bounding box center [318, 93] width 9 height 8
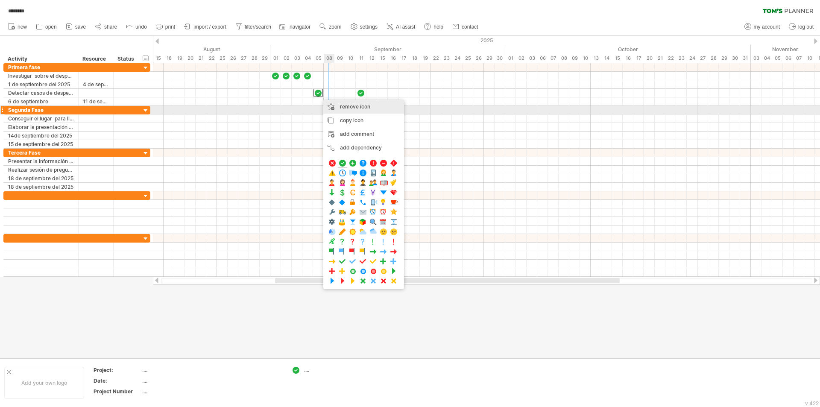
click at [340, 107] on div "remove icon remove selected items" at bounding box center [363, 107] width 81 height 14
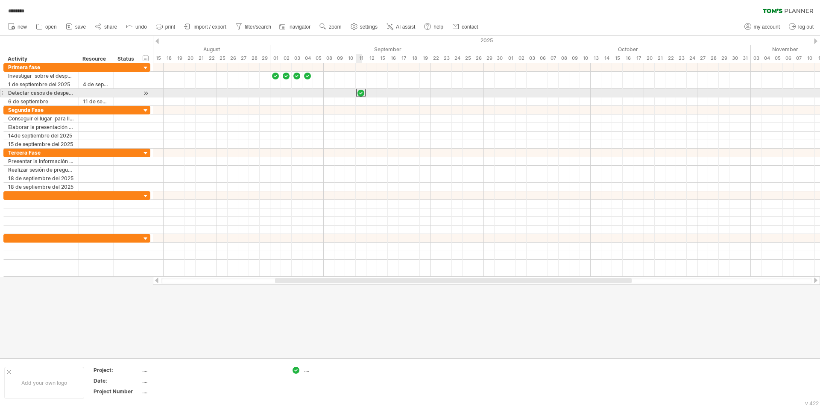
click at [360, 95] on div at bounding box center [360, 93] width 9 height 8
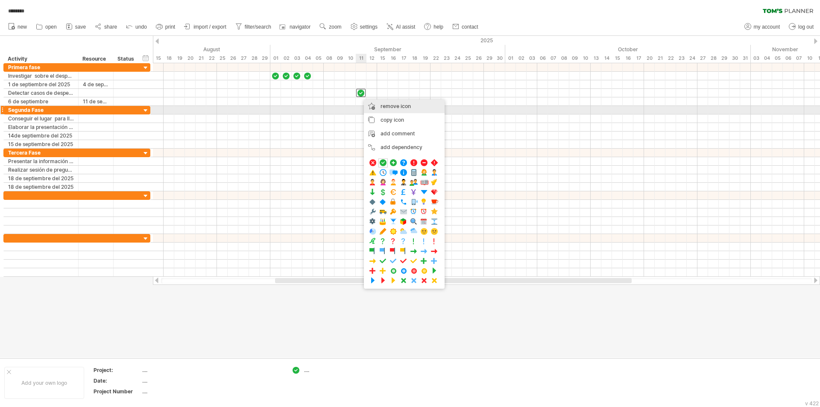
click at [369, 106] on div "remove icon remove selected items" at bounding box center [404, 107] width 81 height 14
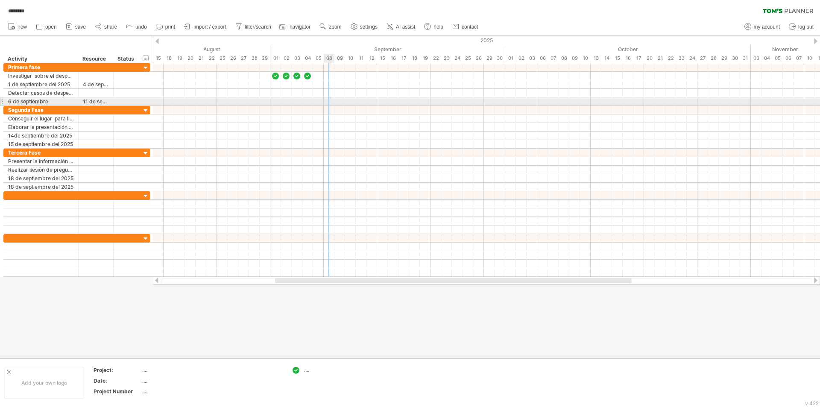
click at [326, 102] on div at bounding box center [486, 101] width 667 height 9
click at [328, 100] on div at bounding box center [486, 101] width 667 height 9
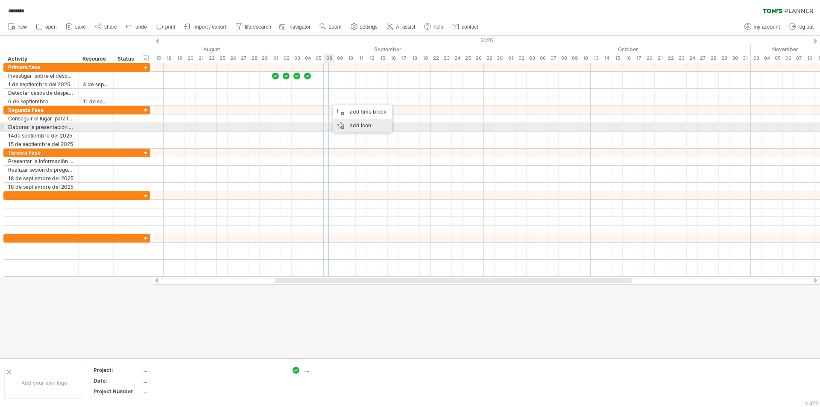
click at [341, 127] on div "add icon" at bounding box center [362, 126] width 59 height 14
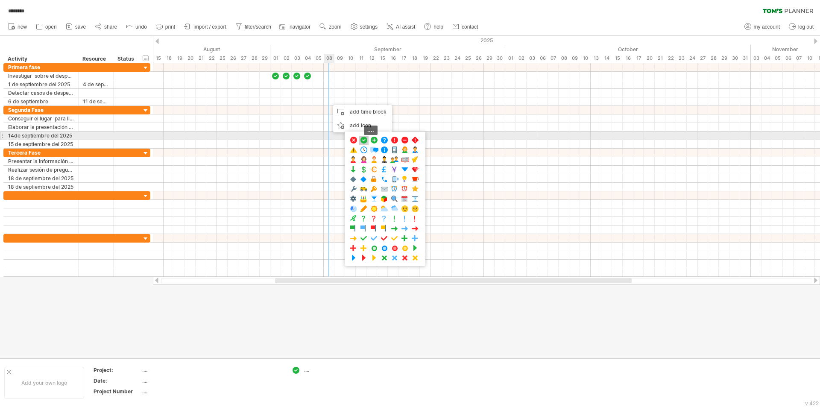
click at [364, 138] on span at bounding box center [364, 140] width 9 height 8
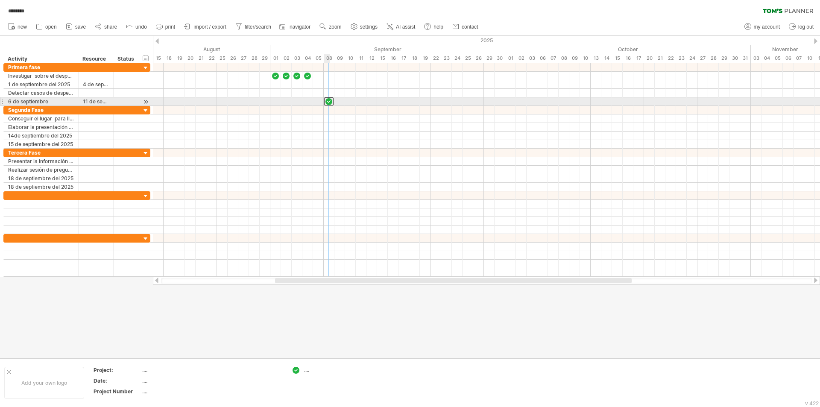
click at [328, 103] on div at bounding box center [328, 101] width 9 height 8
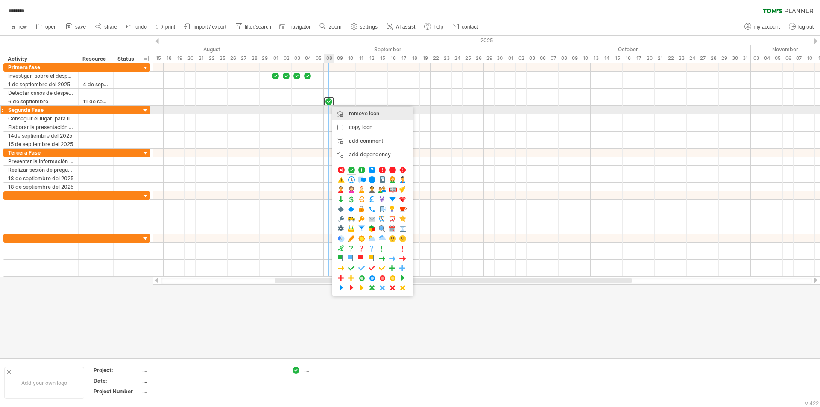
click at [339, 114] on div "remove icon remove selected items" at bounding box center [372, 114] width 81 height 14
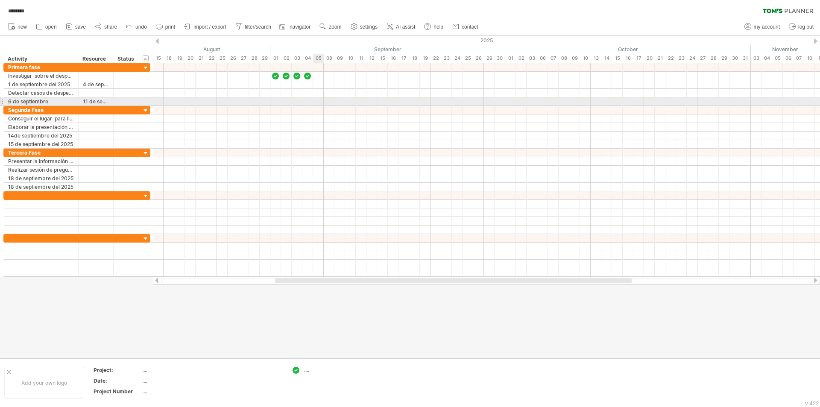
click at [318, 101] on div at bounding box center [486, 101] width 667 height 9
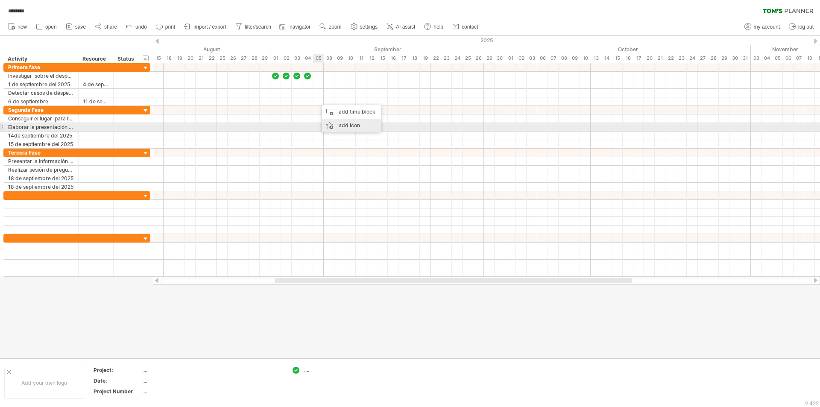
click at [327, 124] on div "add icon" at bounding box center [351, 126] width 59 height 14
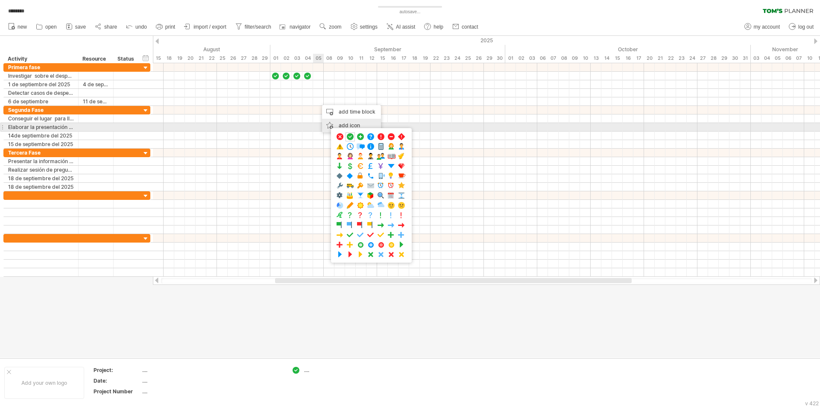
click at [330, 125] on div "add icon" at bounding box center [351, 126] width 59 height 14
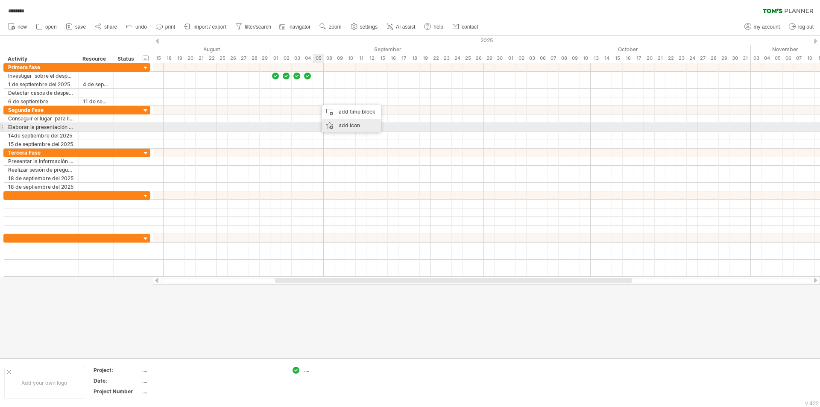
click at [327, 125] on div "add icon" at bounding box center [351, 126] width 59 height 14
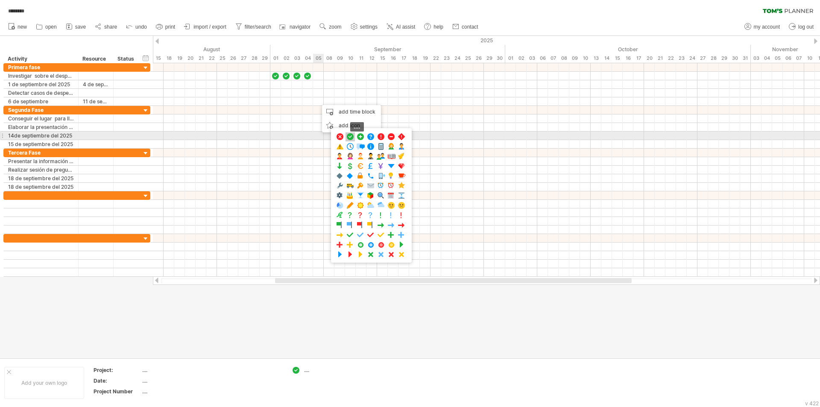
click at [350, 137] on span at bounding box center [350, 137] width 9 height 8
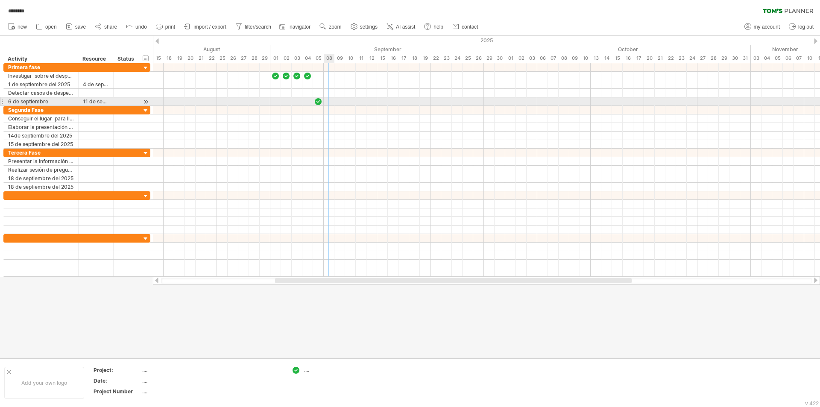
click at [327, 101] on div at bounding box center [486, 101] width 667 height 9
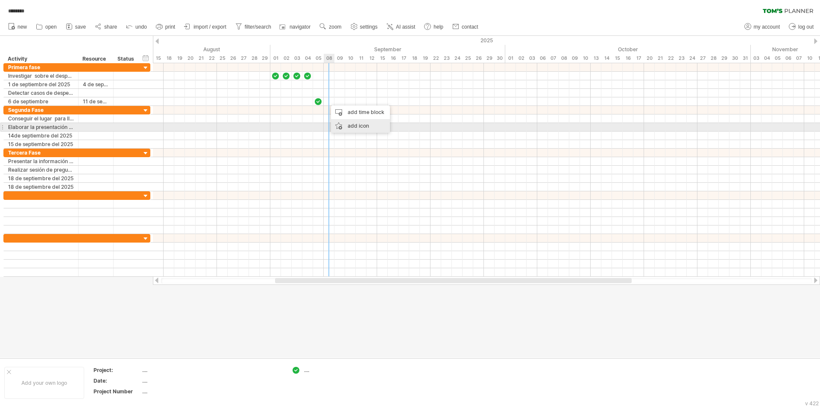
click at [338, 125] on div "add icon" at bounding box center [360, 126] width 59 height 14
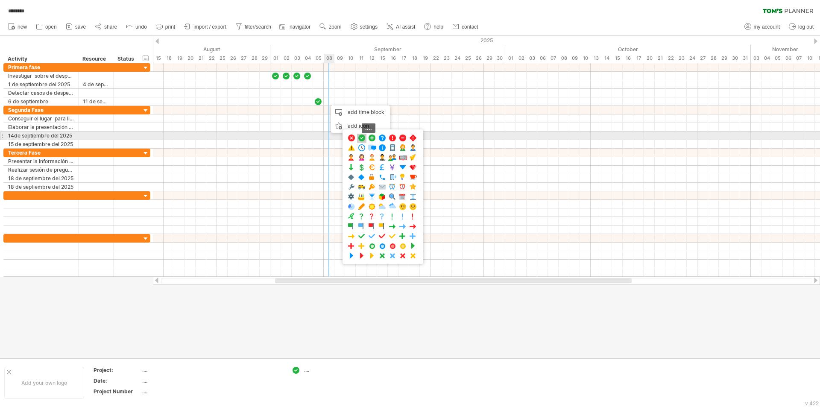
click at [363, 138] on span at bounding box center [362, 138] width 9 height 8
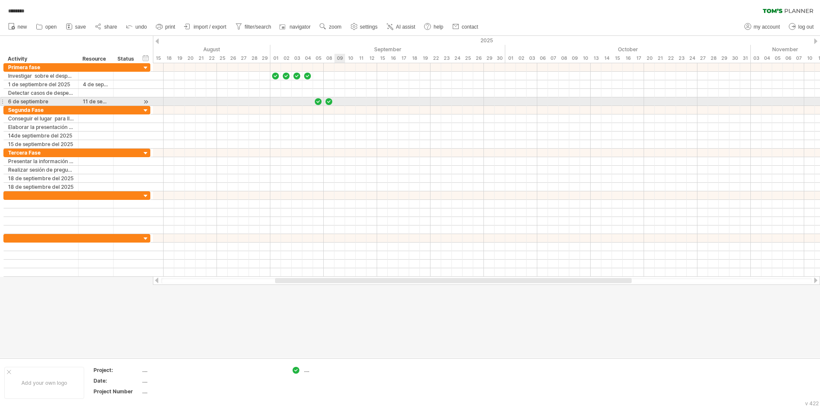
click at [338, 101] on div at bounding box center [486, 101] width 667 height 9
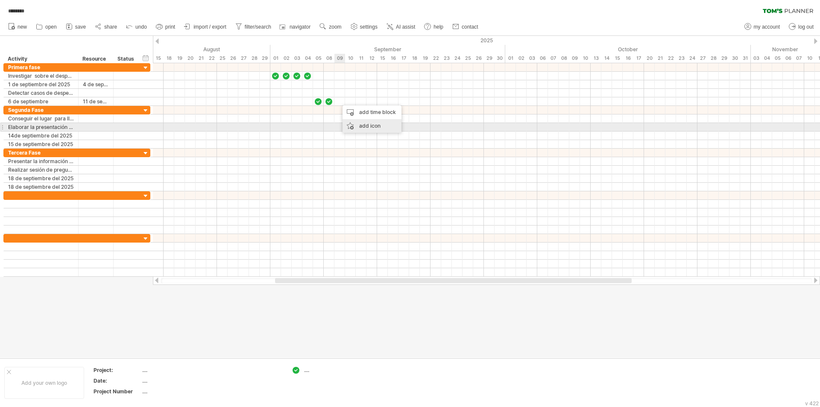
click at [352, 126] on div "add icon" at bounding box center [372, 126] width 59 height 14
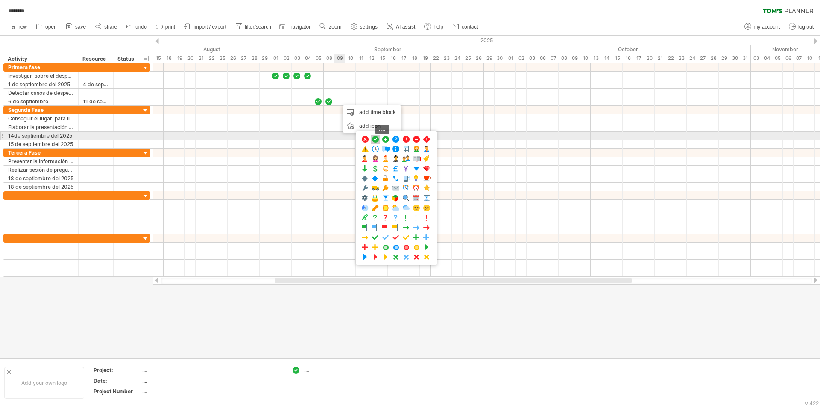
click at [375, 140] on span at bounding box center [375, 139] width 9 height 8
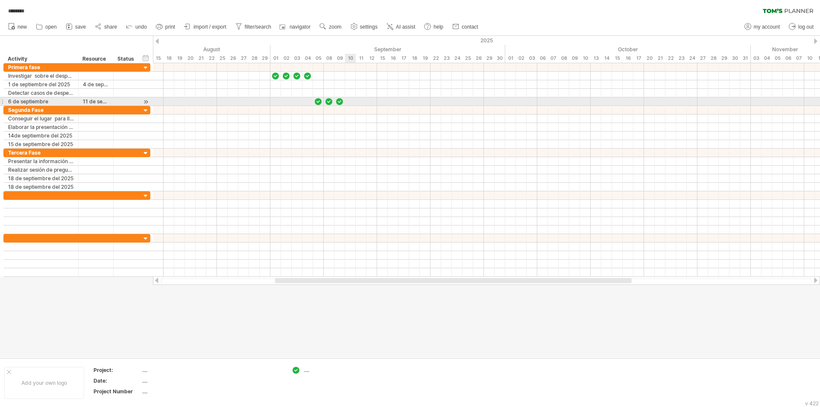
click at [350, 102] on div at bounding box center [486, 101] width 667 height 9
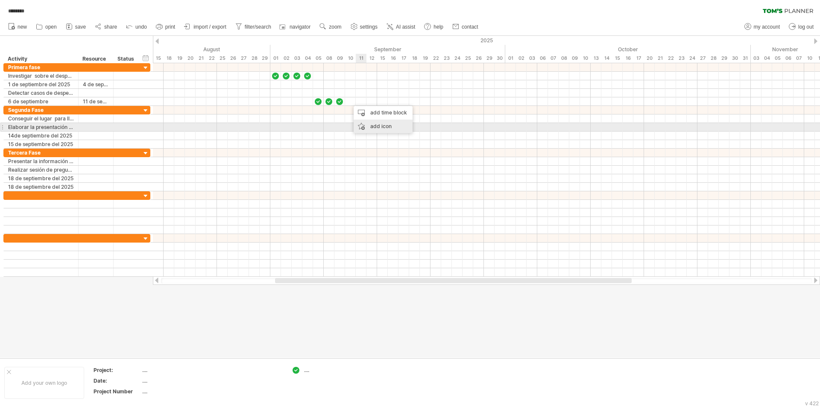
click at [361, 128] on div "add icon" at bounding box center [383, 127] width 59 height 14
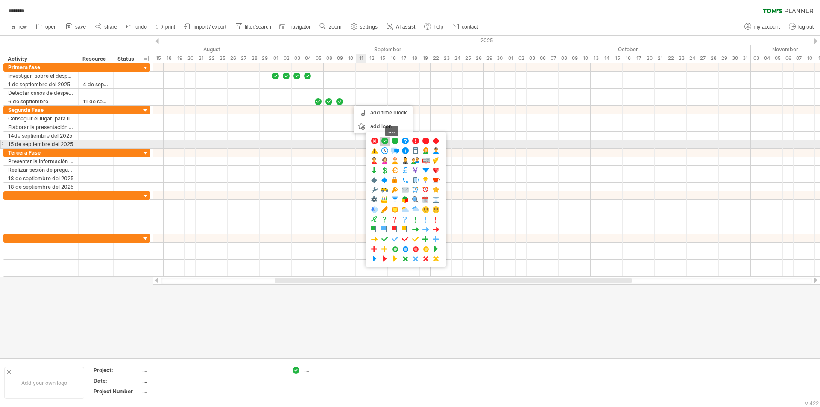
click at [385, 141] on span at bounding box center [385, 141] width 9 height 8
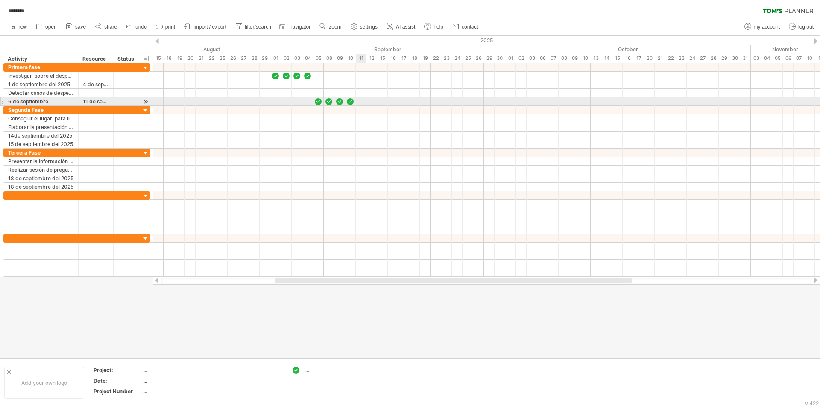
click at [361, 102] on div at bounding box center [486, 101] width 667 height 9
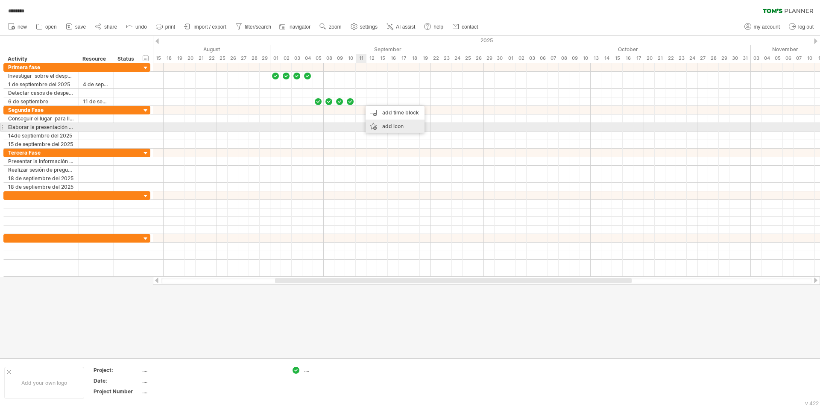
click at [373, 126] on div "add icon" at bounding box center [395, 127] width 59 height 14
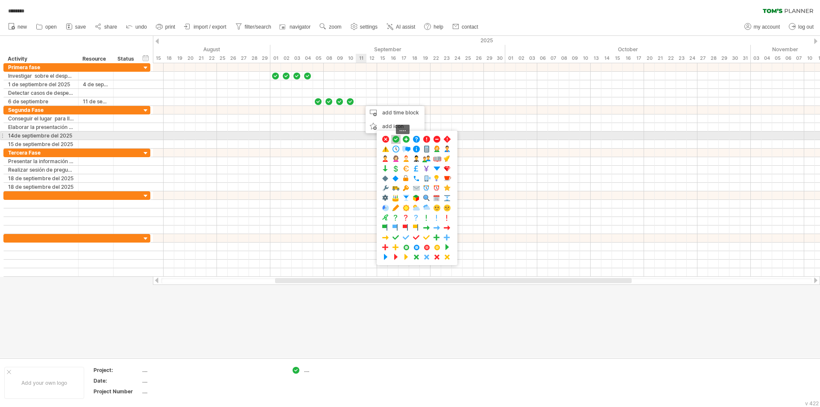
click at [395, 140] on span at bounding box center [396, 139] width 9 height 8
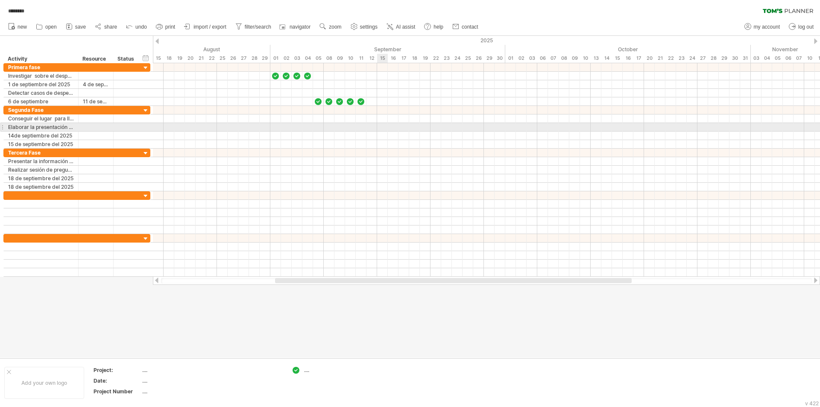
click at [381, 127] on div at bounding box center [486, 127] width 667 height 9
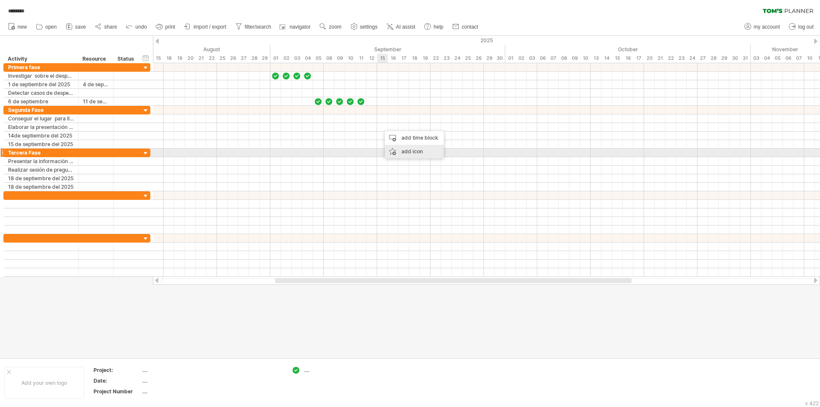
click at [391, 150] on div "add icon" at bounding box center [414, 152] width 59 height 14
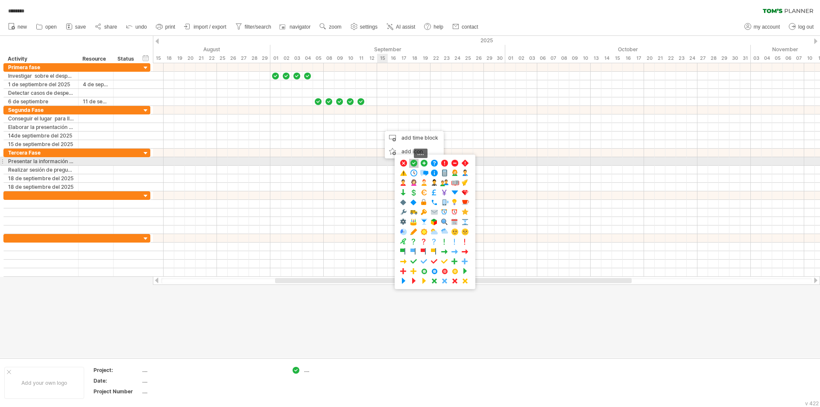
click at [413, 163] on span at bounding box center [414, 163] width 9 height 8
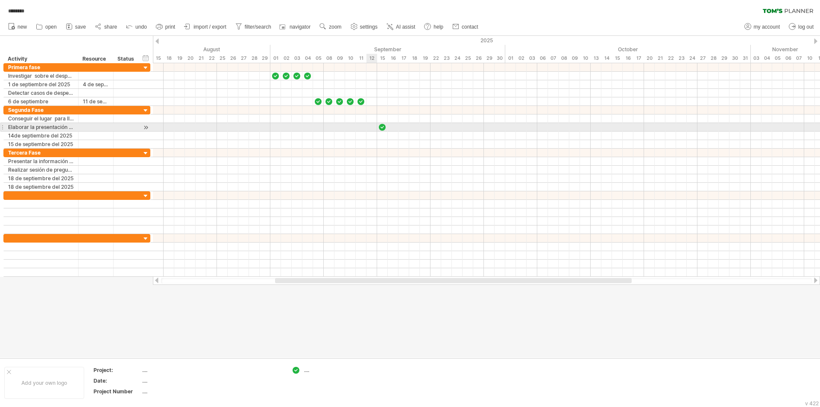
click at [371, 126] on div at bounding box center [486, 127] width 667 height 9
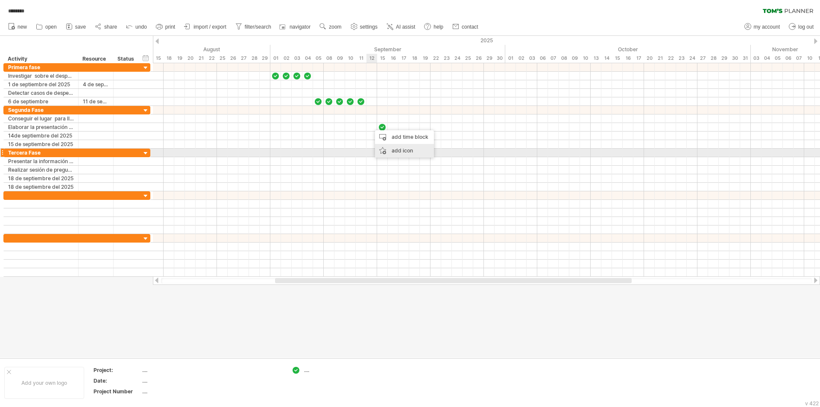
click at [383, 150] on div "add icon" at bounding box center [404, 151] width 59 height 14
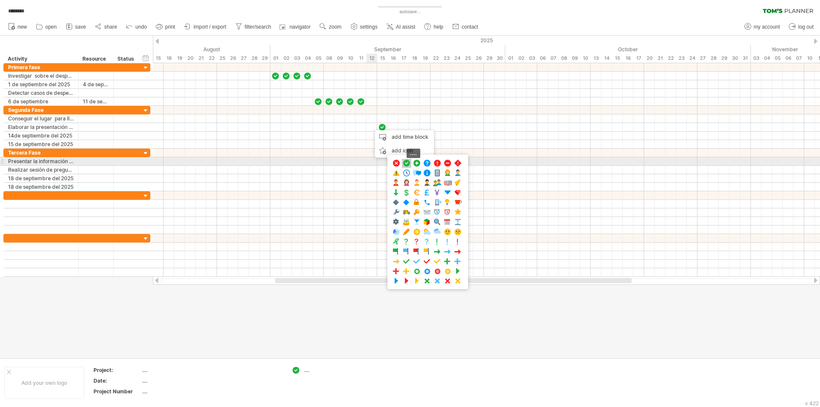
click at [404, 161] on span at bounding box center [407, 163] width 9 height 8
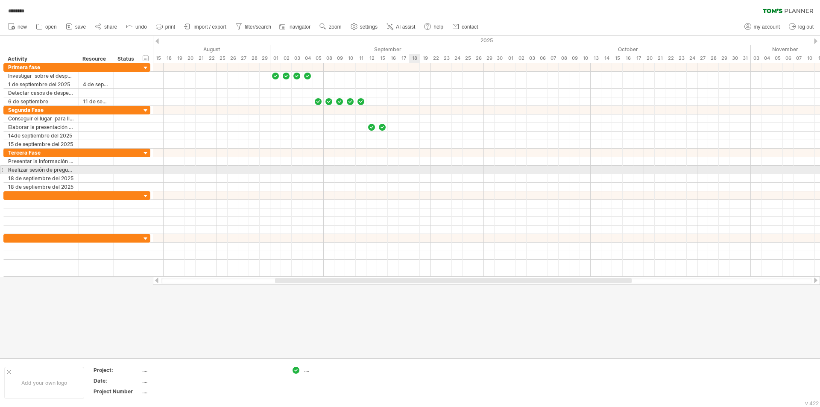
click at [413, 168] on div at bounding box center [486, 170] width 667 height 9
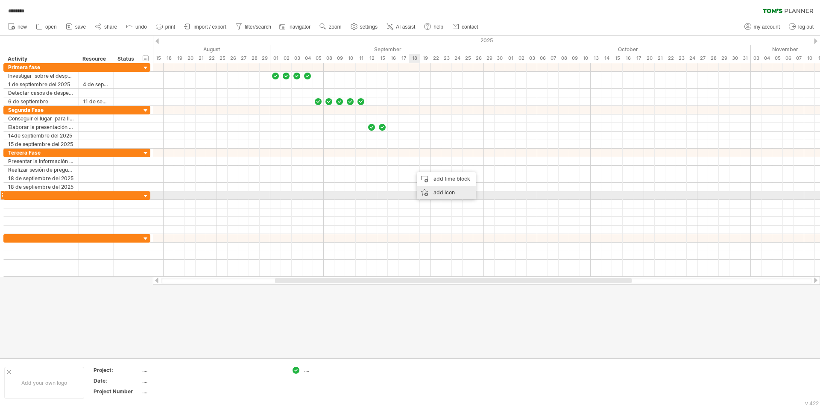
click at [424, 192] on div "add icon" at bounding box center [446, 193] width 59 height 14
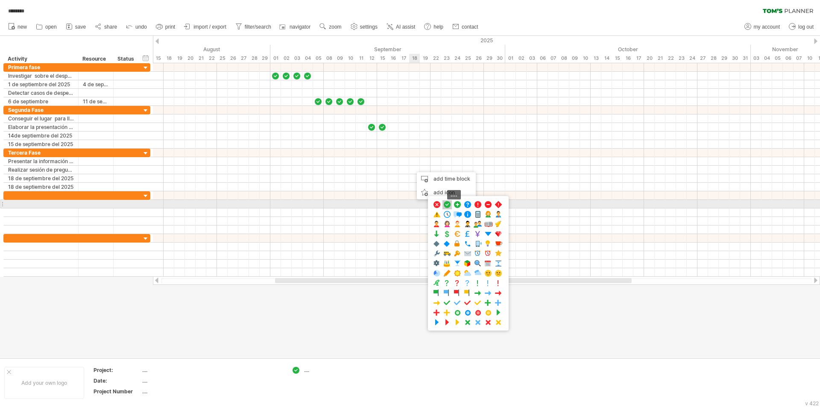
click at [445, 204] on span at bounding box center [447, 205] width 9 height 8
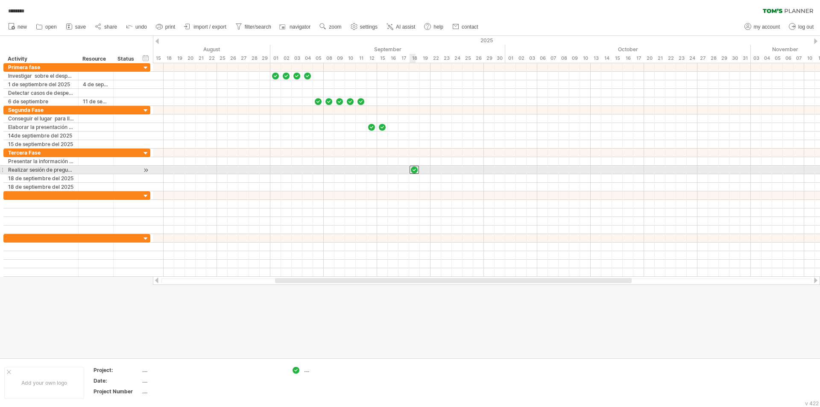
click at [414, 167] on div at bounding box center [414, 170] width 9 height 8
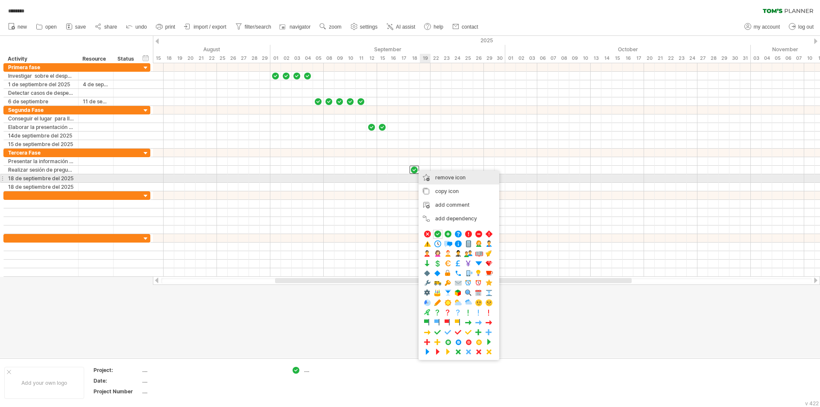
click at [439, 179] on span "remove icon" at bounding box center [450, 177] width 30 height 6
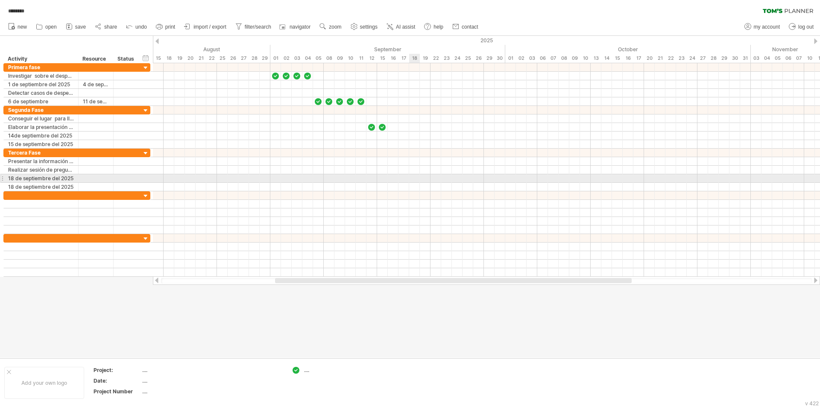
click at [414, 179] on div at bounding box center [486, 178] width 667 height 9
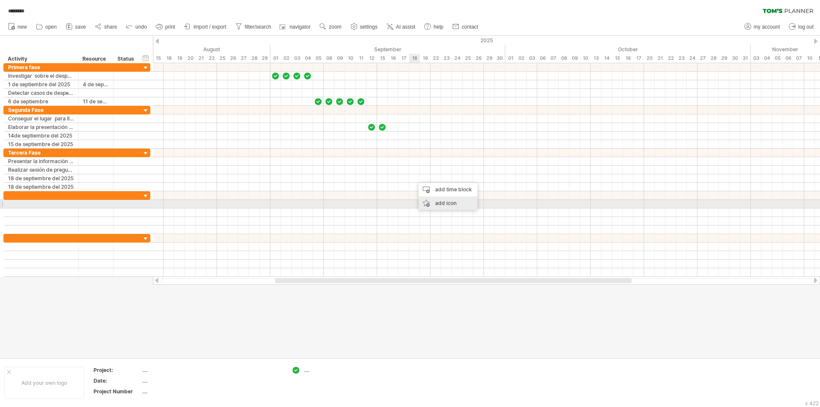
click at [423, 200] on div "add icon" at bounding box center [448, 204] width 59 height 14
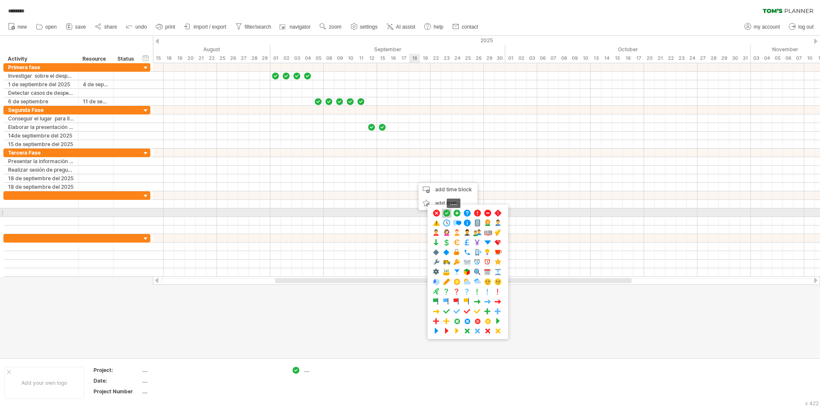
click at [447, 211] on span at bounding box center [447, 213] width 9 height 8
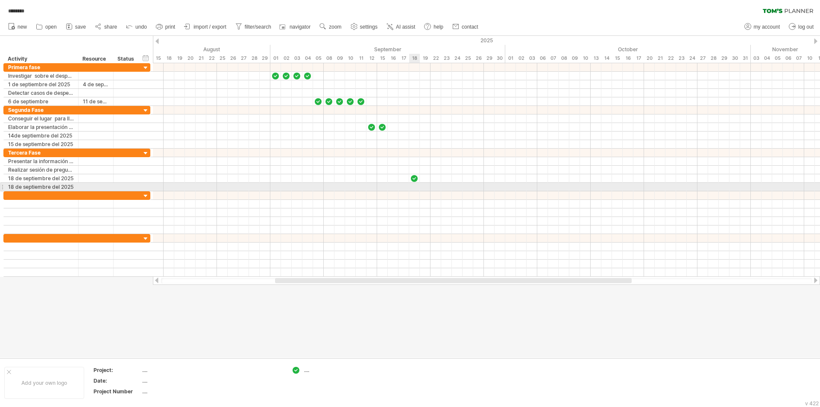
click at [415, 186] on div at bounding box center [486, 187] width 667 height 9
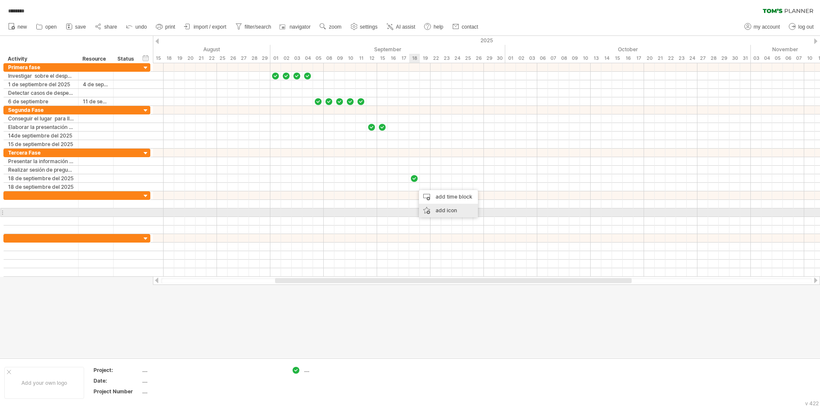
click at [425, 211] on div "add icon" at bounding box center [448, 211] width 59 height 14
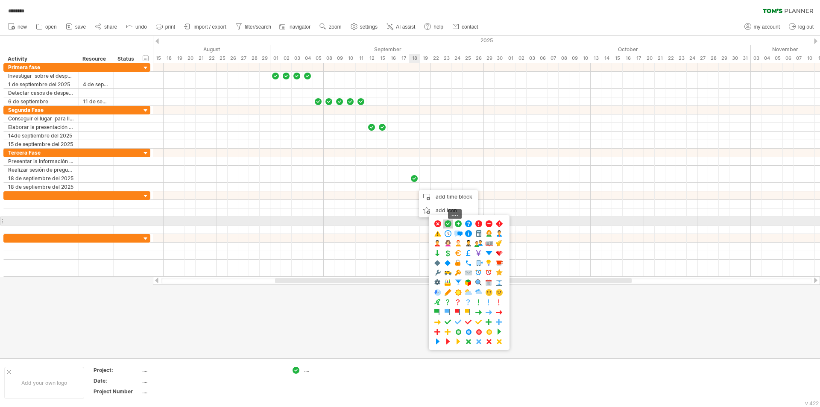
click at [447, 225] on span at bounding box center [448, 224] width 9 height 8
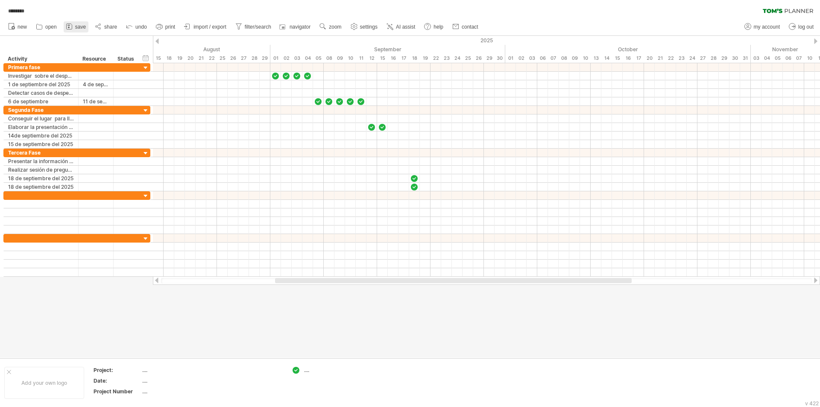
click at [77, 26] on span "save" at bounding box center [80, 27] width 11 height 6
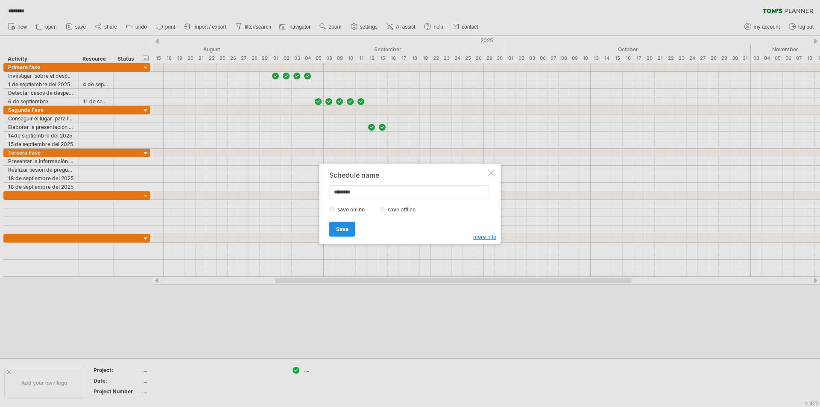
click at [346, 229] on span "Save" at bounding box center [342, 229] width 12 height 6
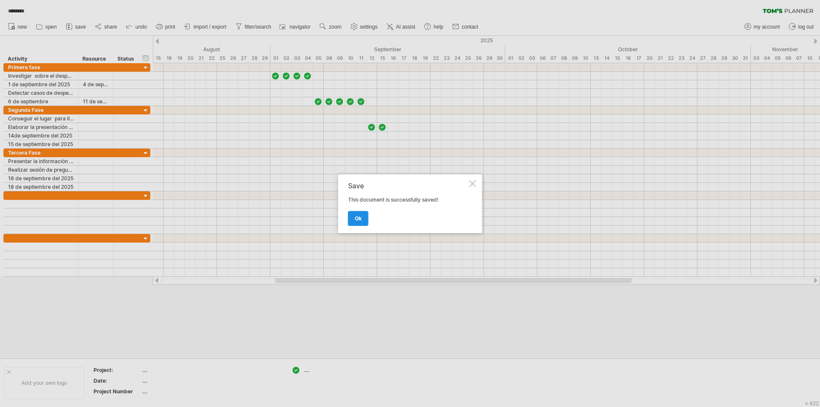
click at [354, 221] on link "ok" at bounding box center [358, 218] width 21 height 15
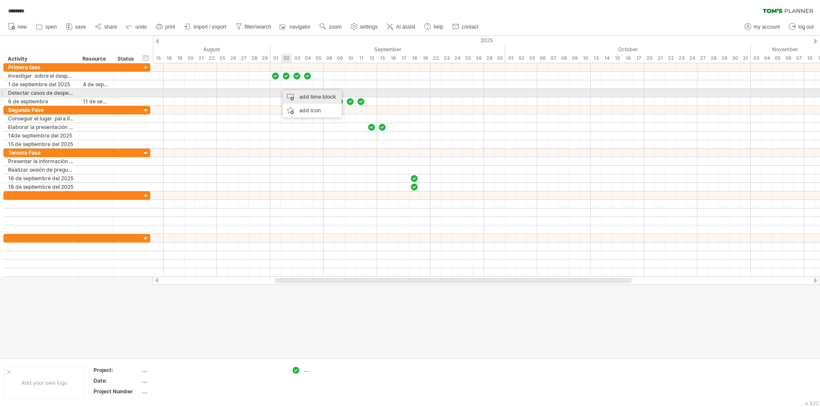
click at [299, 97] on div "add time block" at bounding box center [312, 97] width 59 height 14
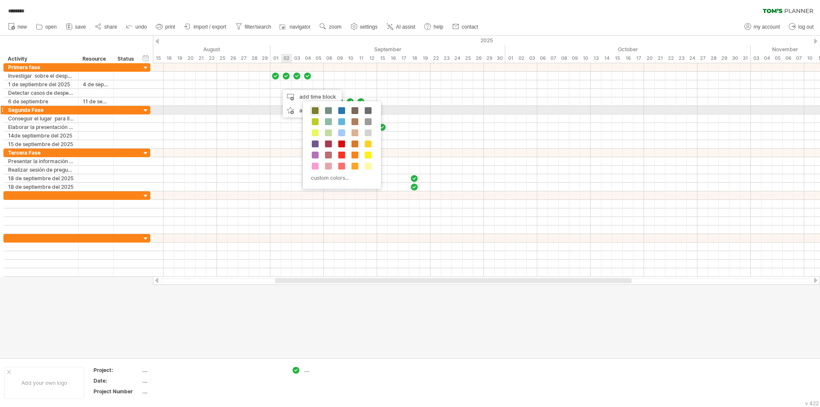
click at [316, 110] on span at bounding box center [315, 110] width 7 height 7
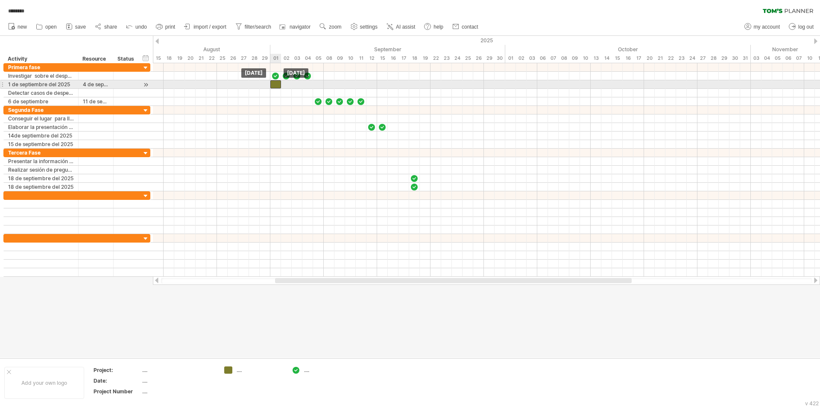
drag, startPoint x: 290, startPoint y: 87, endPoint x: 282, endPoint y: 86, distance: 8.2
click at [281, 86] on div at bounding box center [275, 84] width 11 height 8
click at [274, 87] on div at bounding box center [275, 84] width 11 height 8
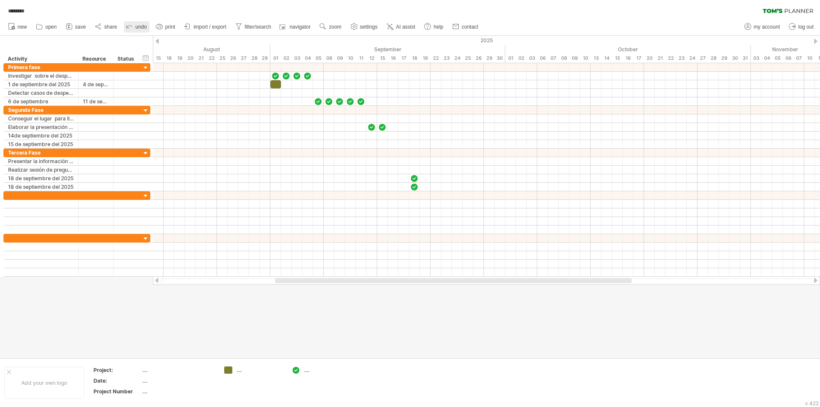
click at [129, 28] on polyline at bounding box center [128, 27] width 4 height 4
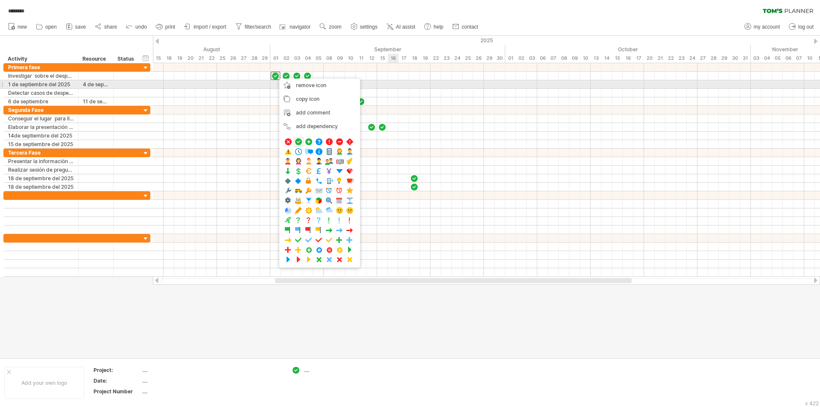
click at [391, 79] on div at bounding box center [486, 76] width 667 height 9
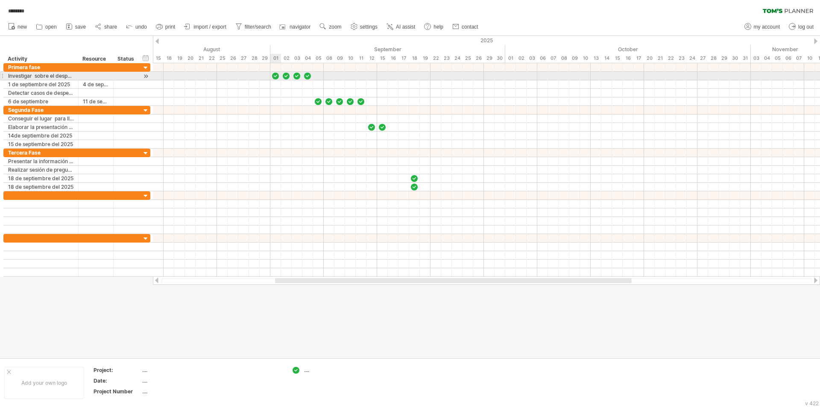
click at [276, 75] on div at bounding box center [275, 76] width 9 height 8
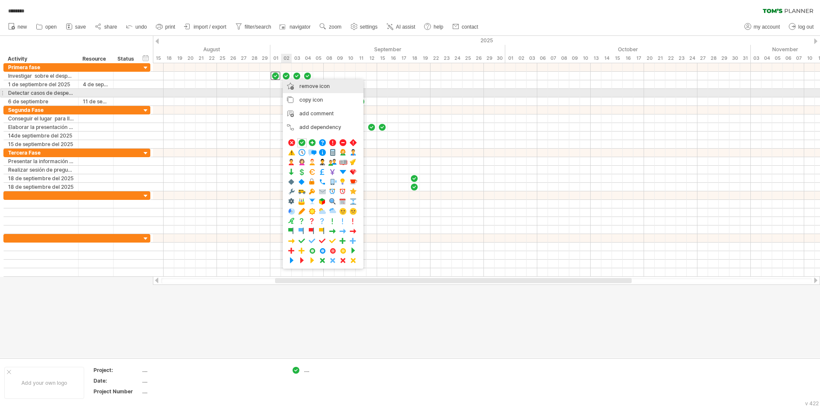
click at [302, 89] on span "remove icon" at bounding box center [315, 86] width 30 height 6
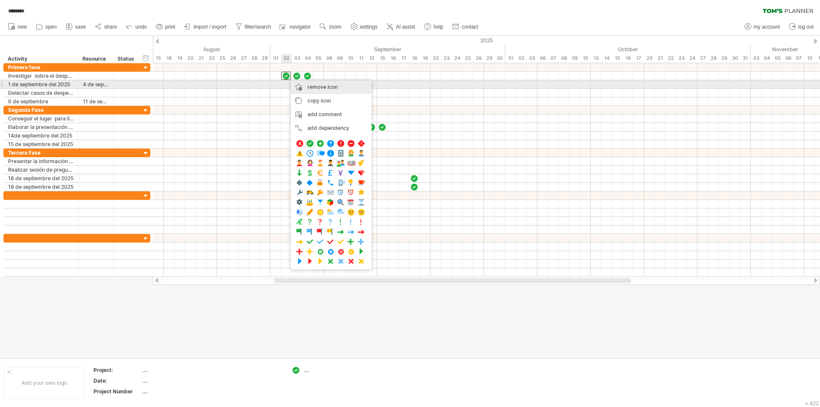
click at [312, 87] on span "remove icon" at bounding box center [323, 87] width 30 height 6
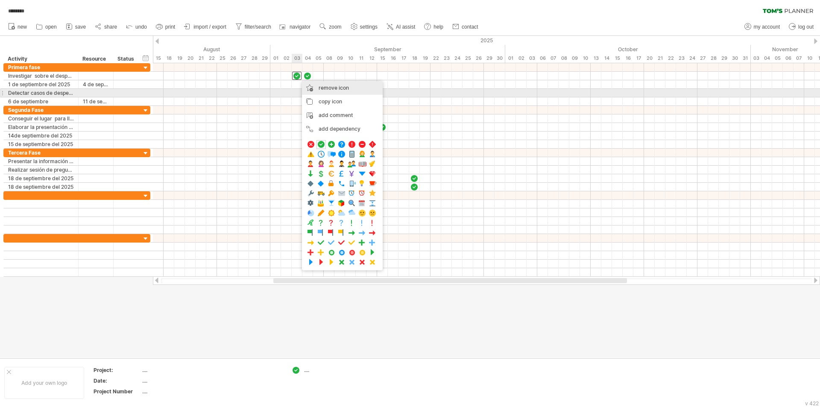
click at [319, 91] on div "remove icon remove selected items" at bounding box center [342, 88] width 81 height 14
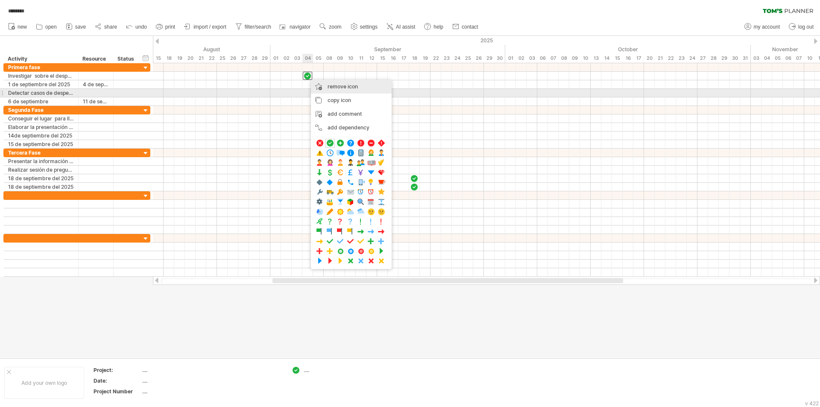
click at [336, 91] on div "remove icon remove selected items" at bounding box center [351, 87] width 81 height 14
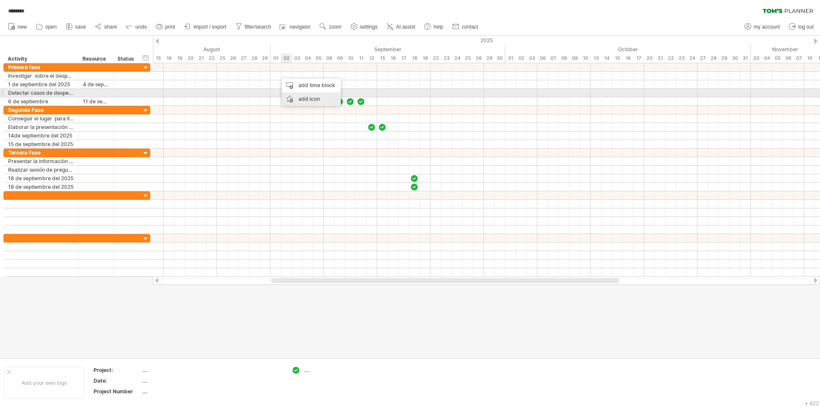
click at [304, 95] on div "add icon" at bounding box center [311, 99] width 59 height 14
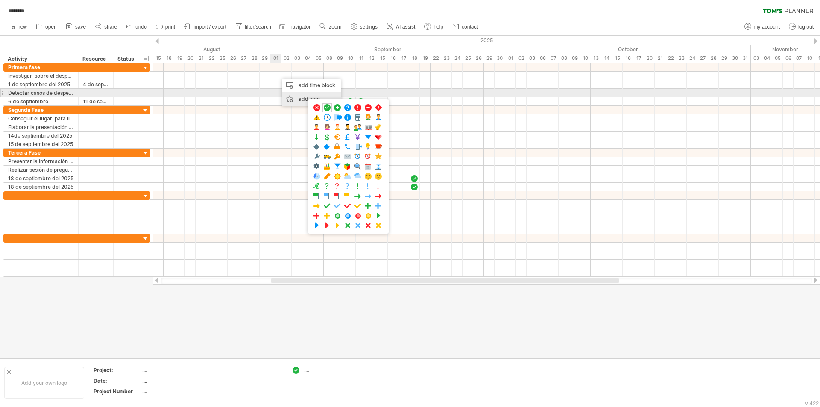
click at [297, 97] on div "add icon" at bounding box center [311, 99] width 59 height 14
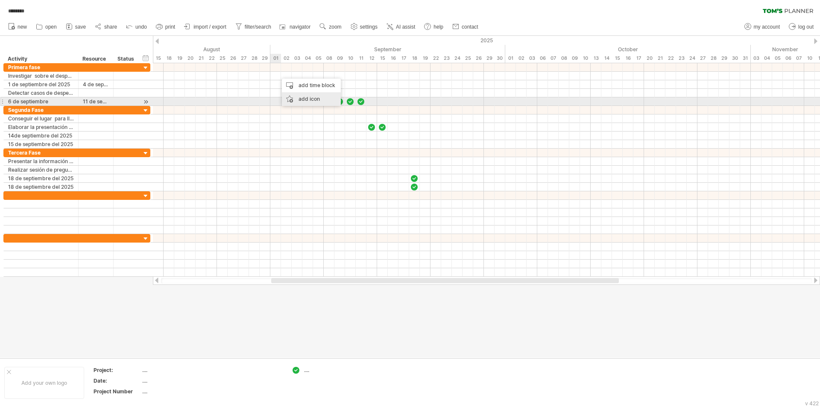
click at [298, 100] on div "add icon" at bounding box center [311, 99] width 59 height 14
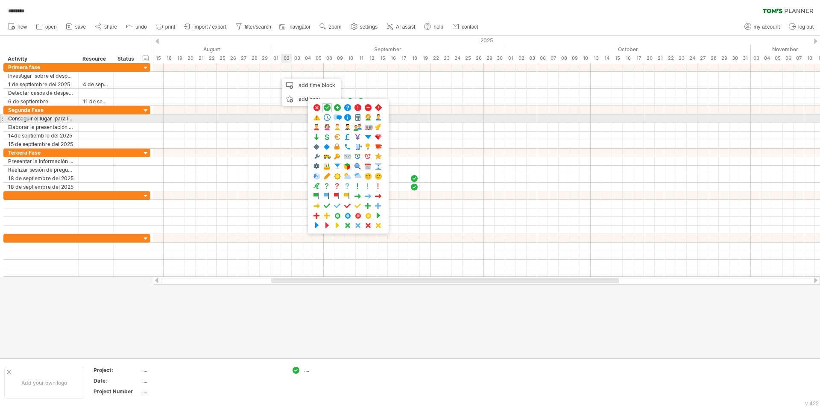
click at [291, 122] on div at bounding box center [486, 119] width 667 height 9
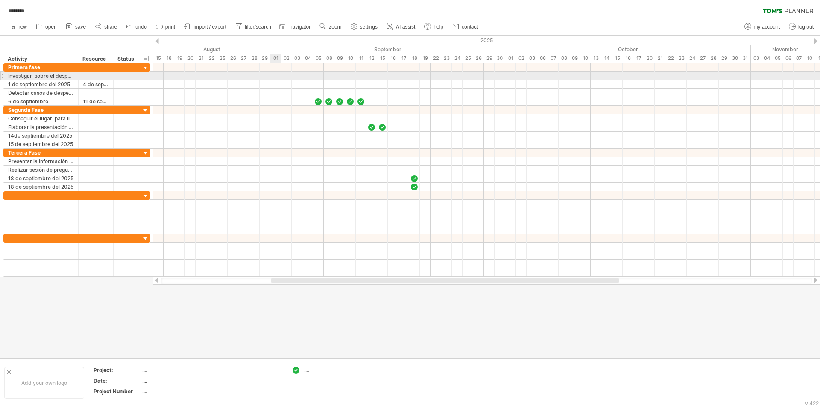
click at [276, 79] on div at bounding box center [486, 76] width 667 height 9
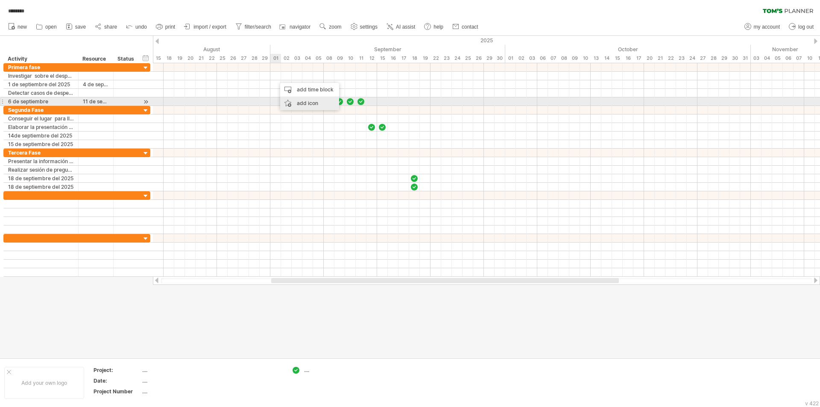
click at [303, 106] on div "add icon" at bounding box center [309, 104] width 59 height 14
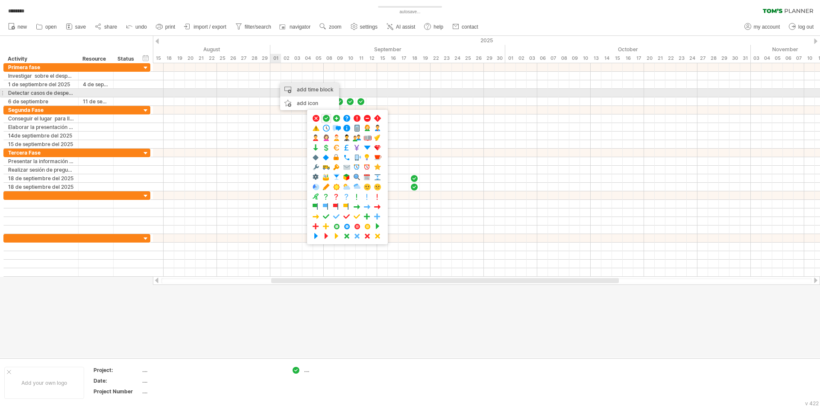
click at [298, 91] on div "add time block" at bounding box center [309, 90] width 59 height 14
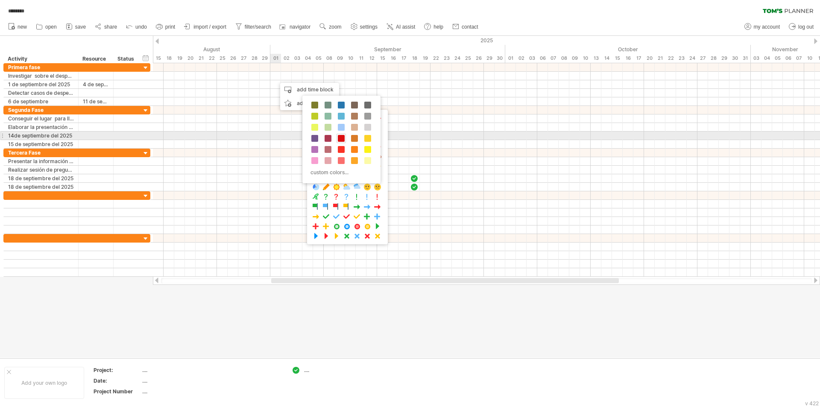
click at [341, 140] on span at bounding box center [341, 138] width 7 height 7
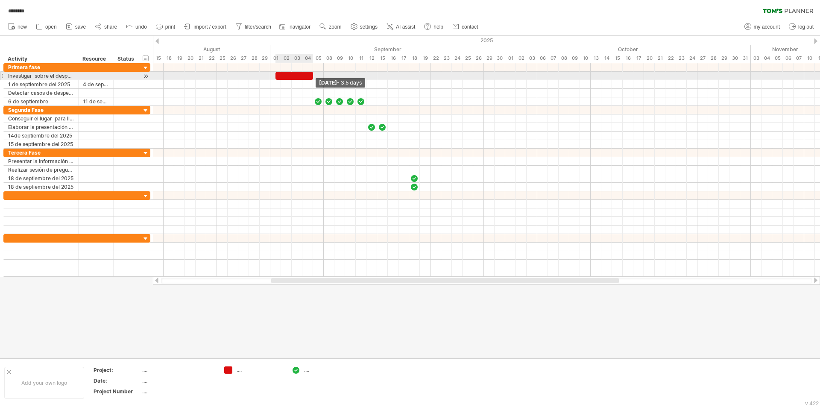
drag, startPoint x: 287, startPoint y: 77, endPoint x: 312, endPoint y: 73, distance: 25.5
click at [312, 73] on span at bounding box center [313, 76] width 3 height 8
click at [273, 78] on div at bounding box center [291, 76] width 43 height 8
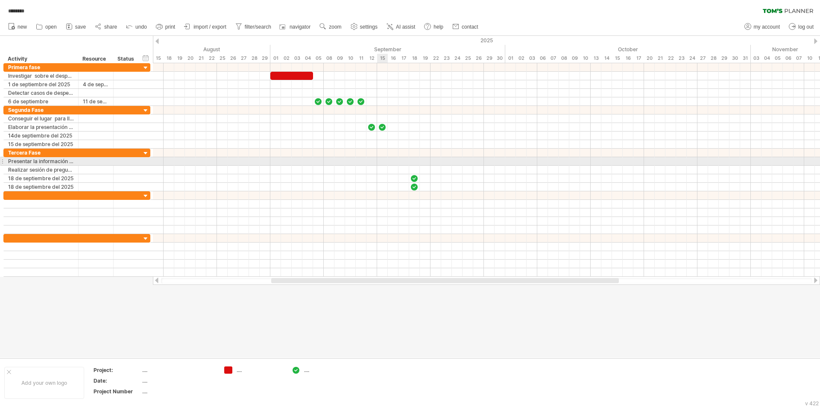
click at [379, 160] on div at bounding box center [486, 161] width 667 height 9
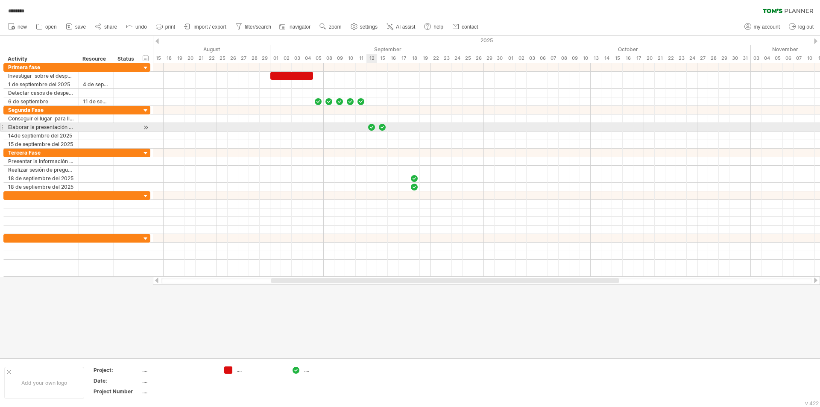
click at [373, 127] on div at bounding box center [371, 127] width 9 height 8
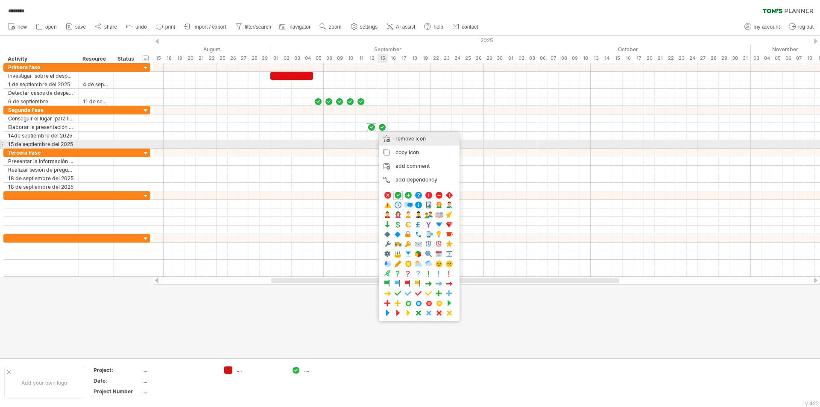
click at [404, 141] on span "remove icon" at bounding box center [411, 138] width 30 height 6
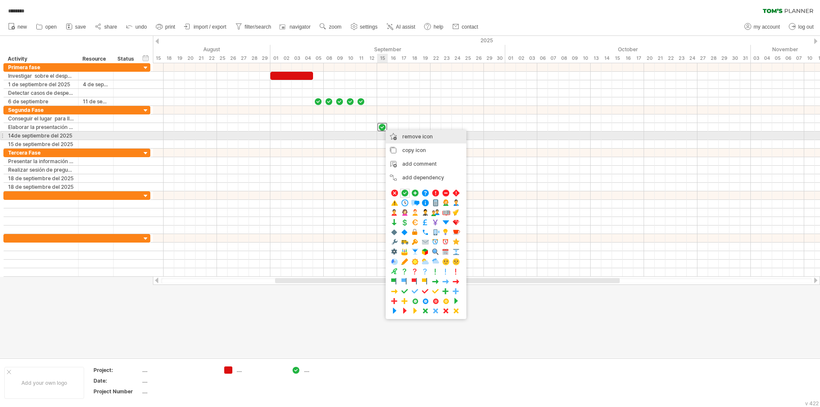
click at [408, 137] on span "remove icon" at bounding box center [418, 136] width 30 height 6
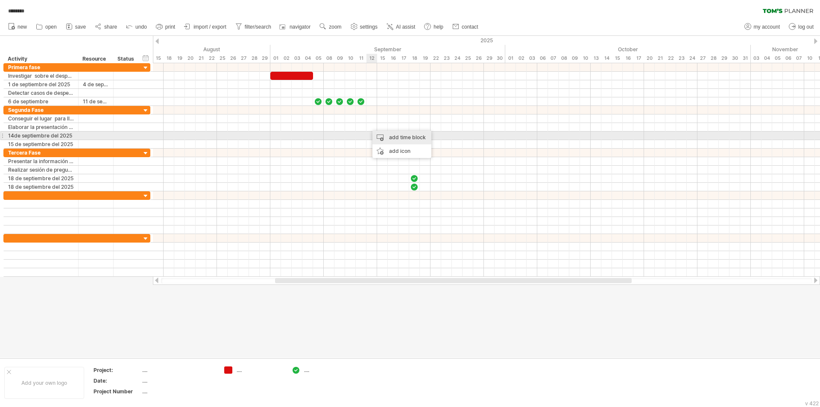
click at [385, 137] on div "add time block" at bounding box center [402, 138] width 59 height 14
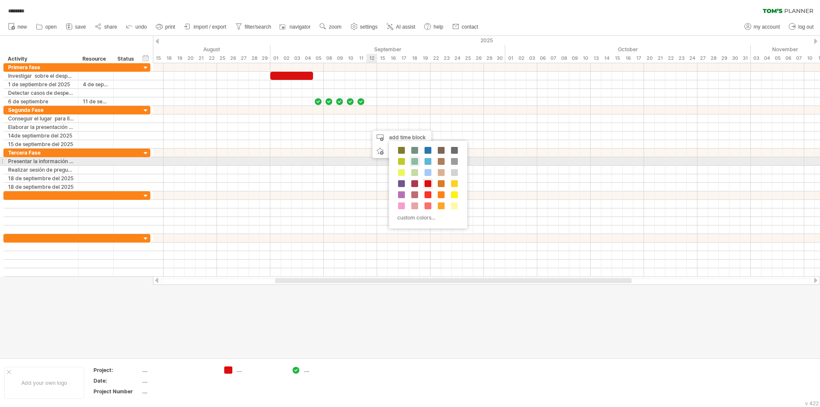
click at [417, 159] on span at bounding box center [414, 161] width 7 height 7
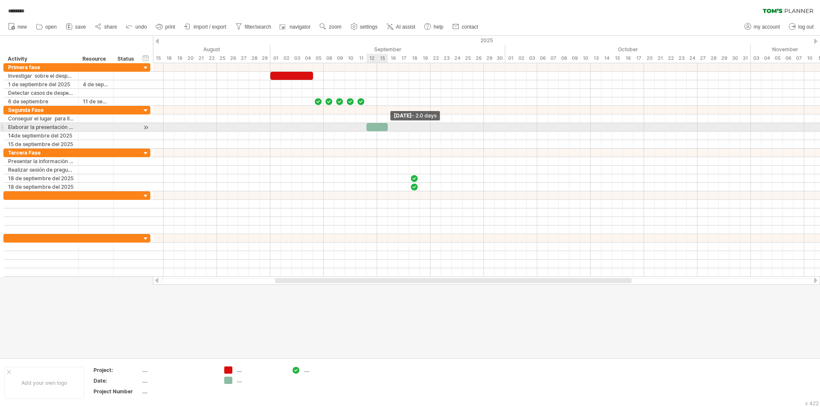
drag, startPoint x: 376, startPoint y: 127, endPoint x: 385, endPoint y: 125, distance: 9.2
click at [385, 125] on div at bounding box center [377, 127] width 21 height 8
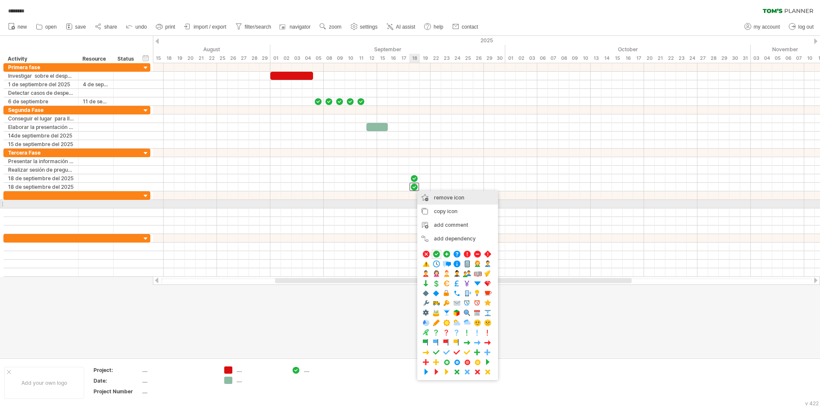
click at [445, 201] on div "remove icon remove selected items" at bounding box center [457, 198] width 81 height 14
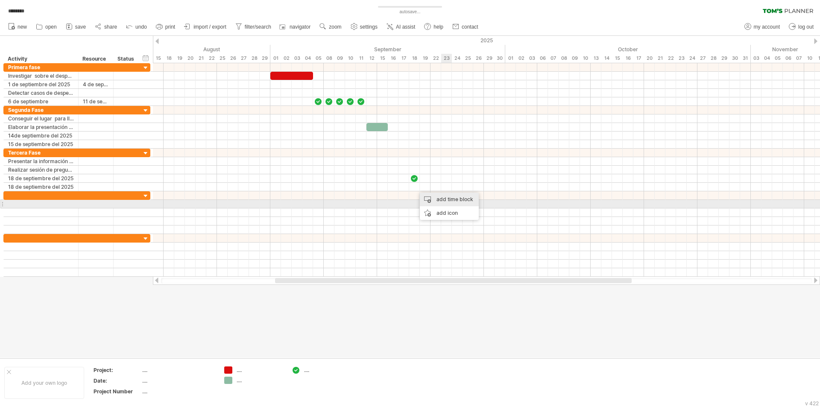
click at [442, 200] on div "add time block" at bounding box center [449, 200] width 59 height 14
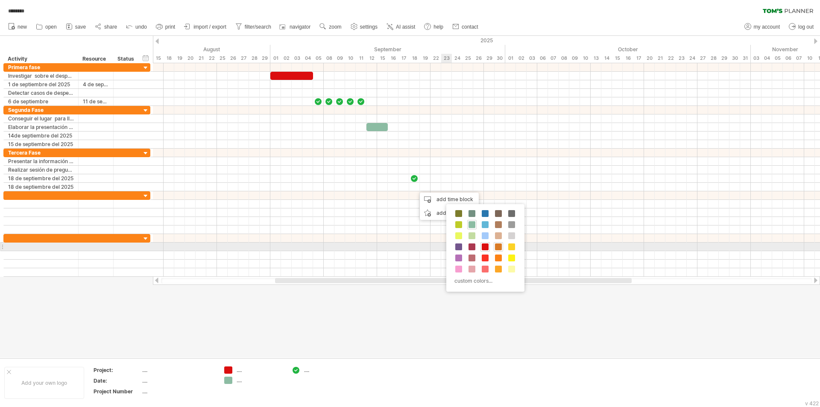
click at [500, 247] on span at bounding box center [498, 247] width 7 height 7
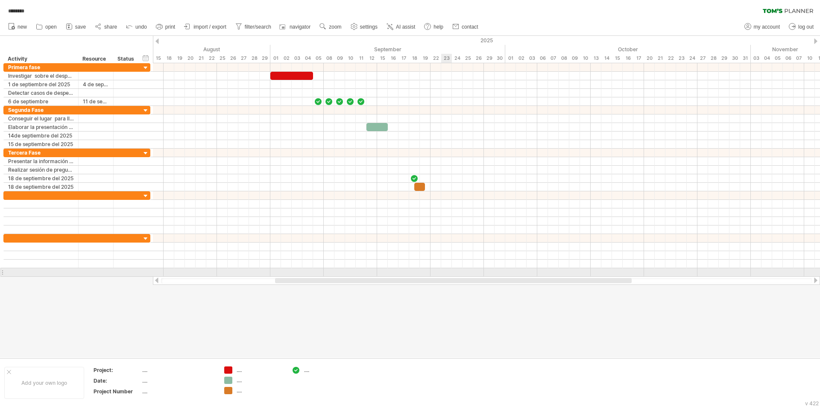
click at [449, 273] on div at bounding box center [486, 272] width 667 height 9
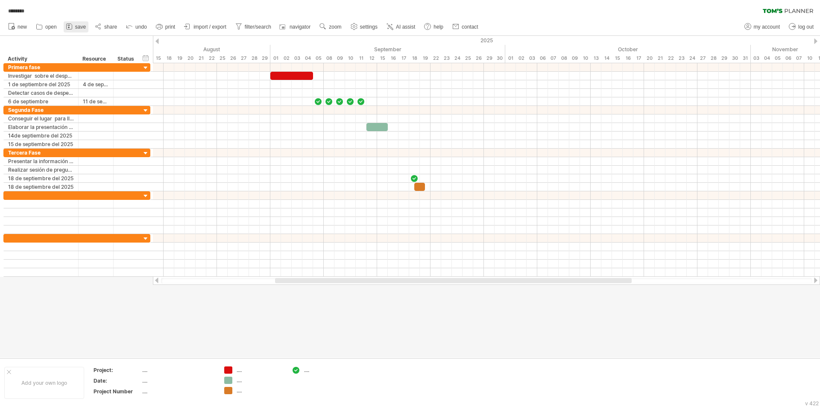
click at [77, 26] on span "save" at bounding box center [80, 27] width 11 height 6
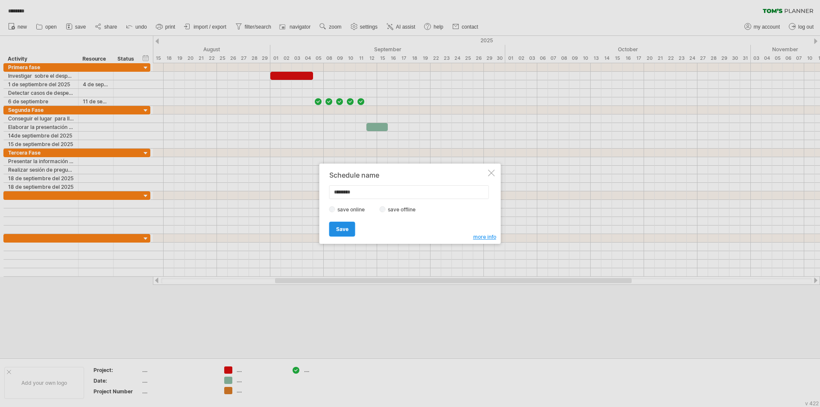
click at [338, 235] on link "Save" at bounding box center [342, 229] width 26 height 15
